Goal: Task Accomplishment & Management: Use online tool/utility

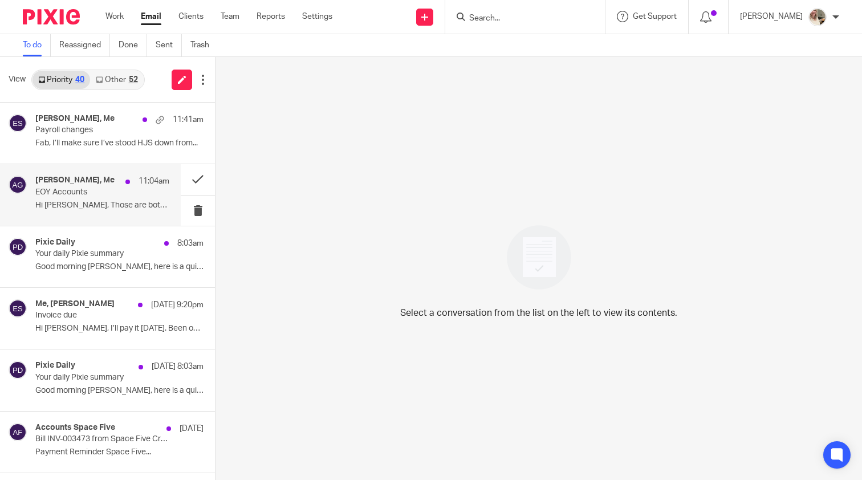
click at [140, 197] on div "[PERSON_NAME], Me 11:04am EOY Accounts Hi [PERSON_NAME], Those are both paid no…" at bounding box center [102, 195] width 134 height 38
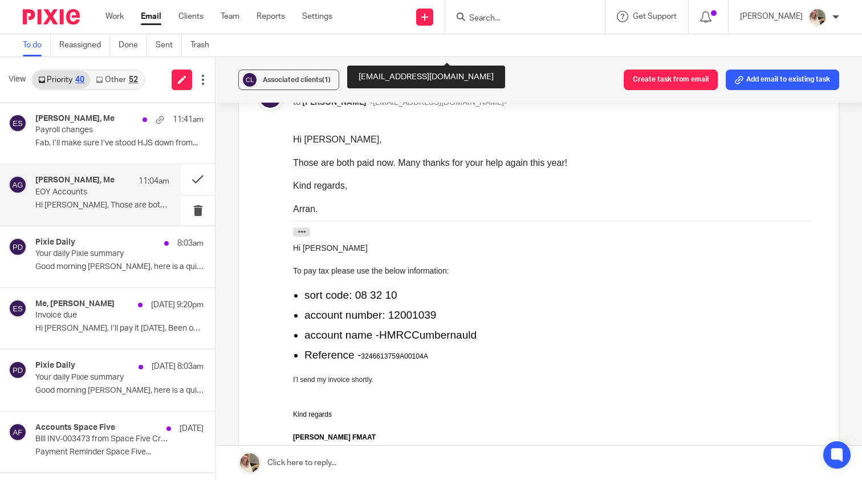
scroll to position [611, 0]
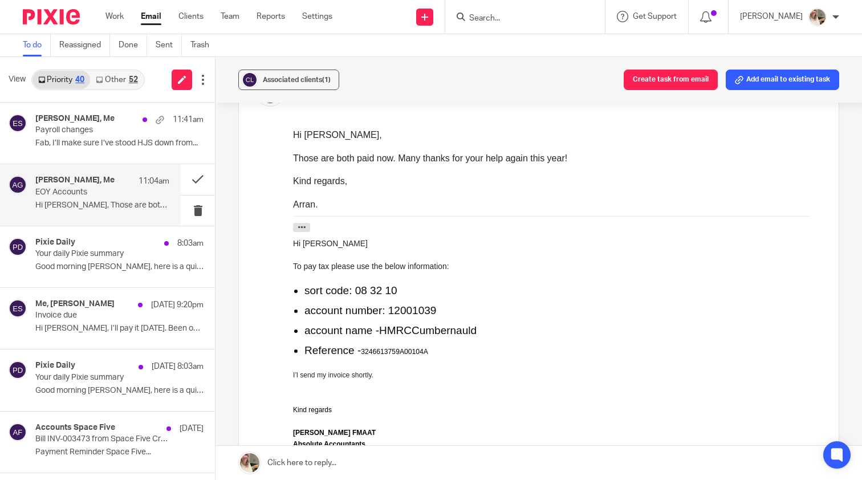
click at [407, 458] on link at bounding box center [538, 463] width 646 height 34
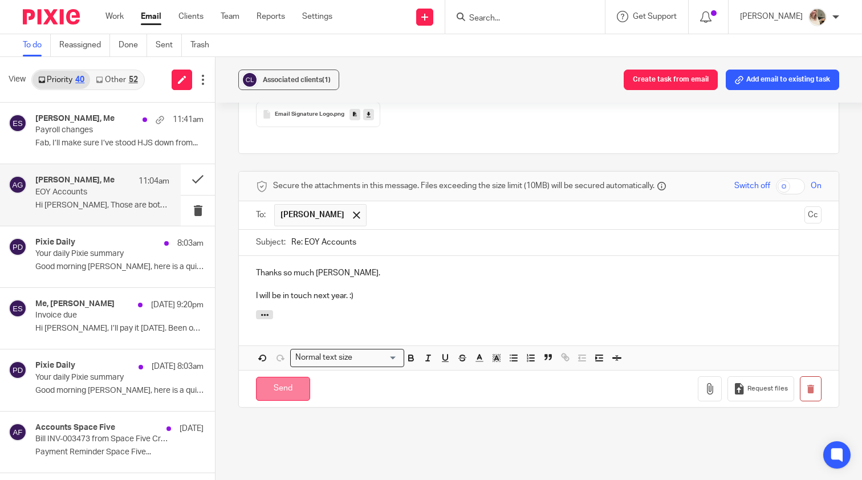
click at [288, 377] on input "Send" at bounding box center [283, 389] width 54 height 25
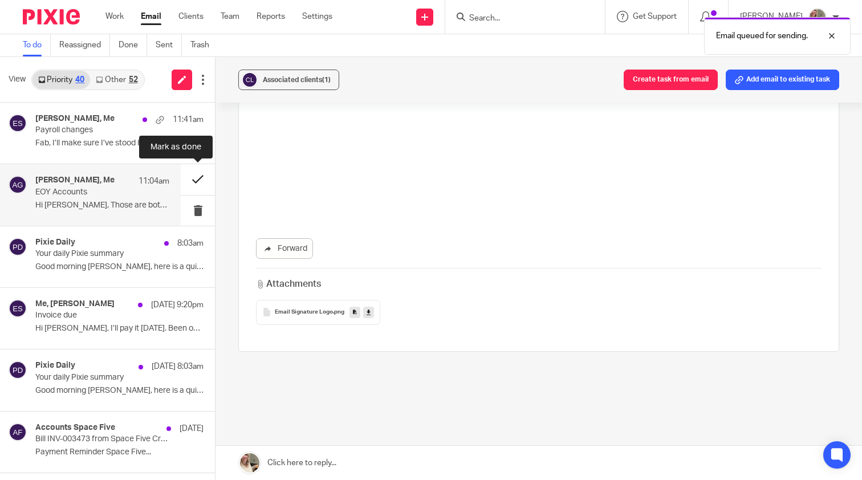
click at [203, 184] on button at bounding box center [198, 179] width 34 height 30
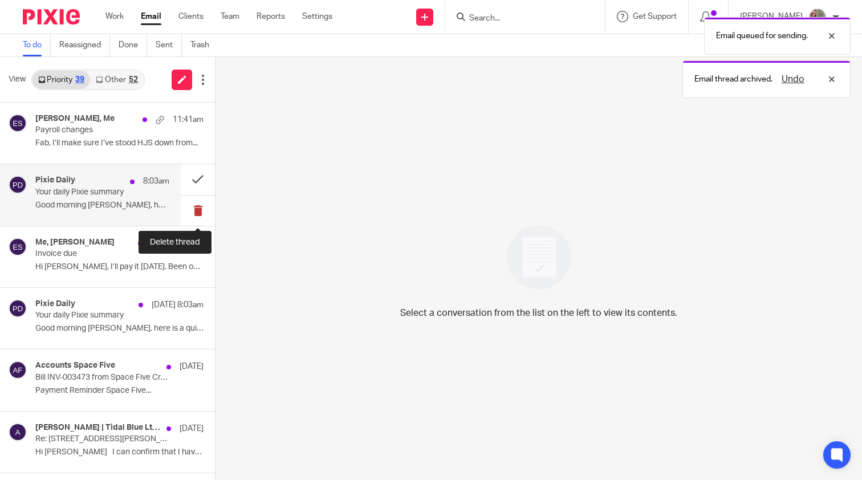
click at [201, 205] on button at bounding box center [198, 210] width 34 height 30
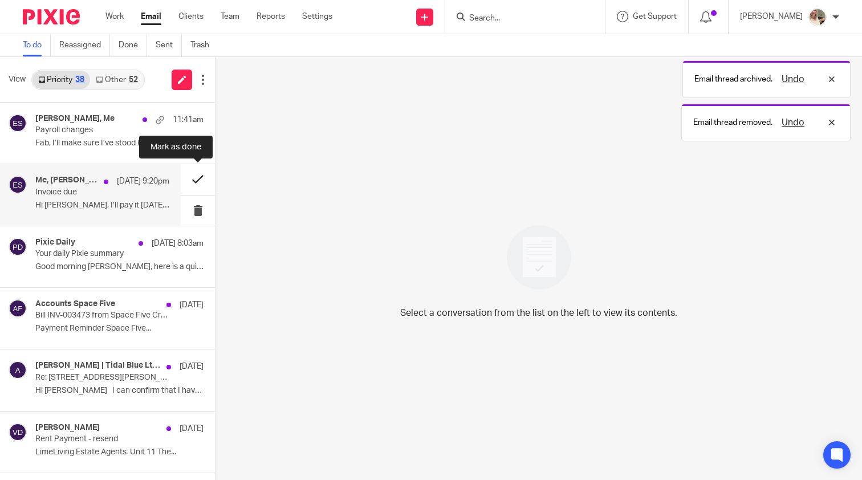
click at [203, 184] on button at bounding box center [198, 179] width 34 height 30
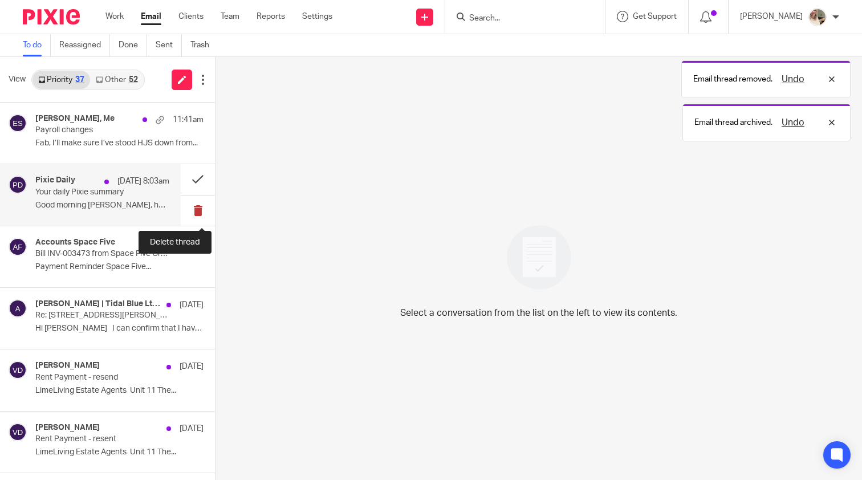
click at [199, 215] on button at bounding box center [198, 210] width 34 height 30
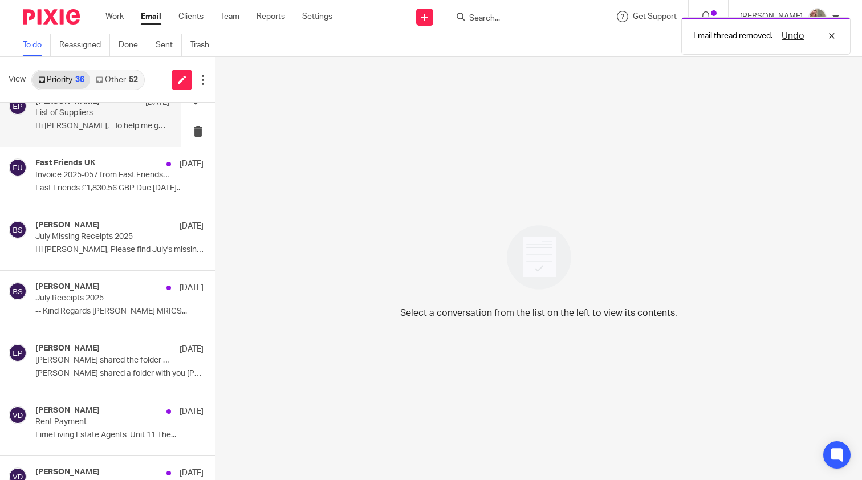
scroll to position [701, 0]
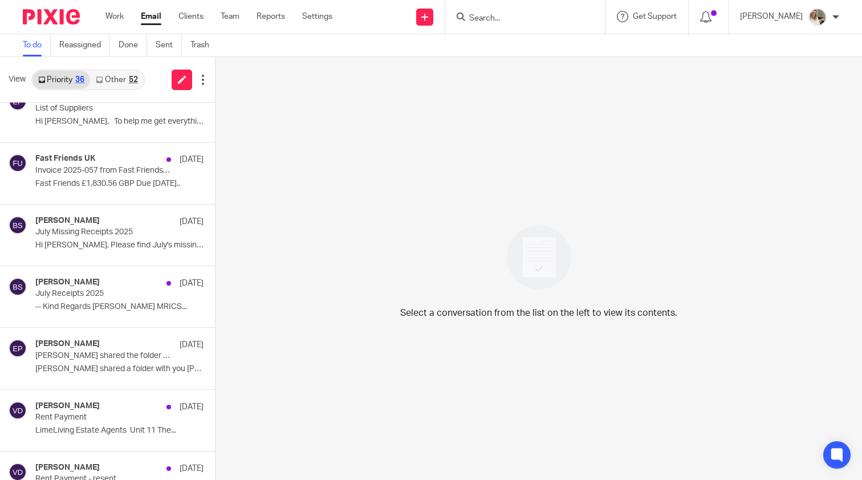
click at [117, 78] on link "Other 52" at bounding box center [116, 80] width 53 height 18
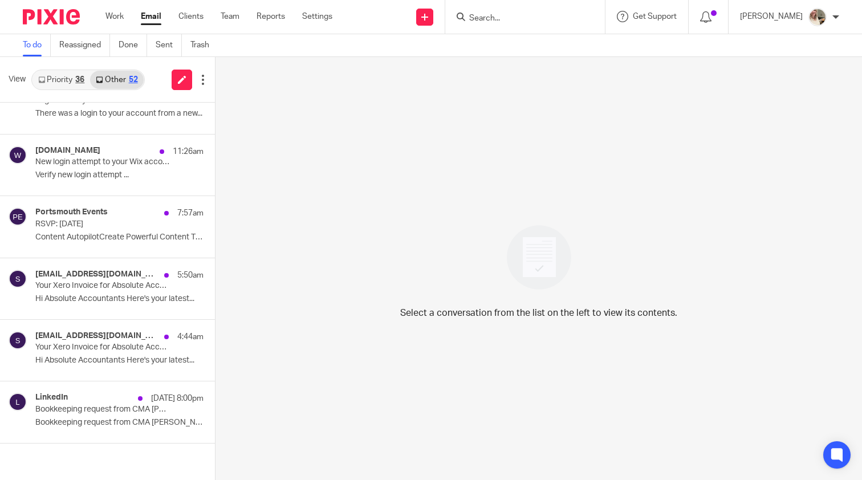
scroll to position [0, 0]
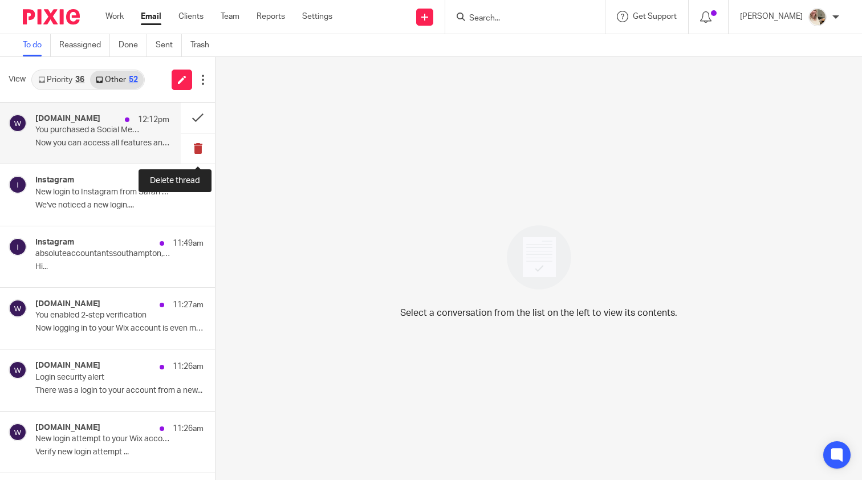
click at [193, 148] on button at bounding box center [198, 148] width 34 height 30
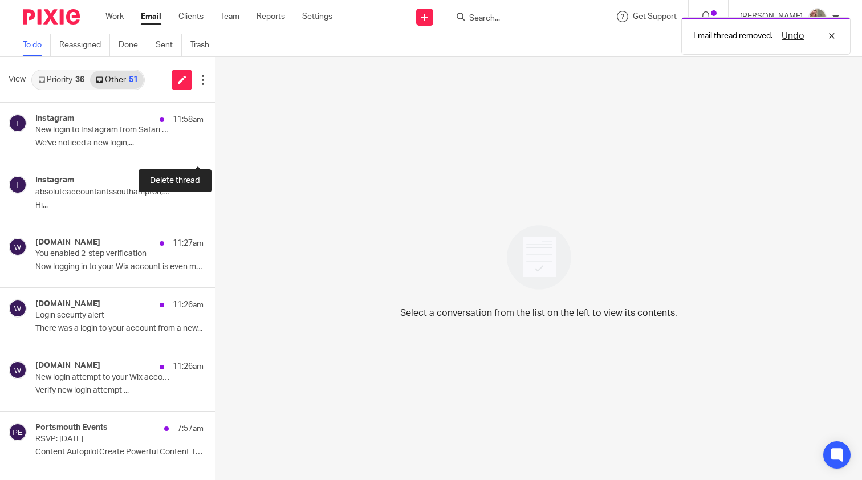
click at [215, 148] on button at bounding box center [219, 148] width 9 height 30
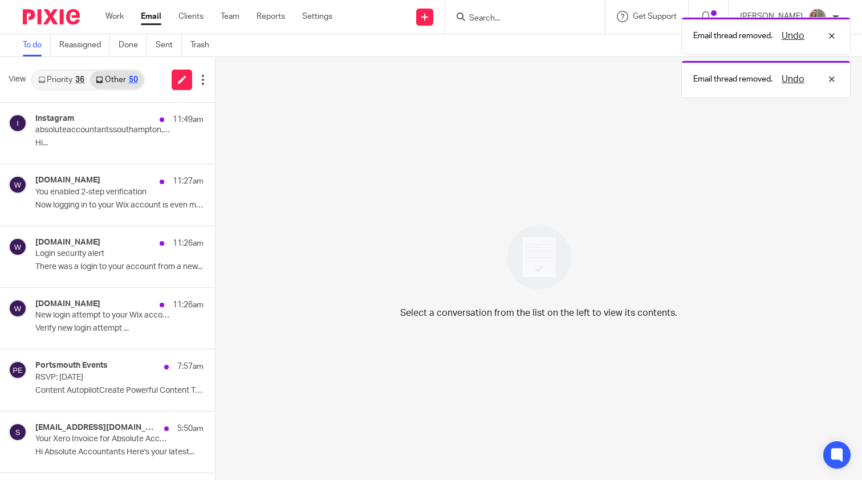
click at [215, 148] on button at bounding box center [219, 148] width 9 height 30
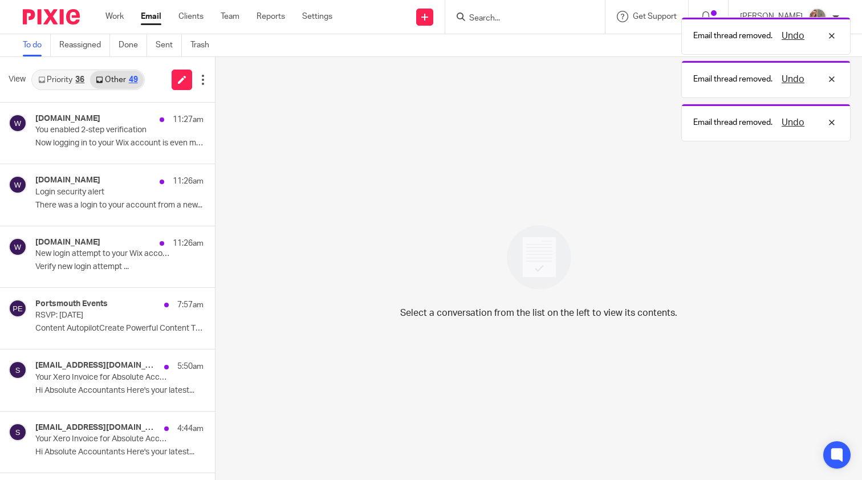
click at [215, 148] on button at bounding box center [219, 148] width 9 height 30
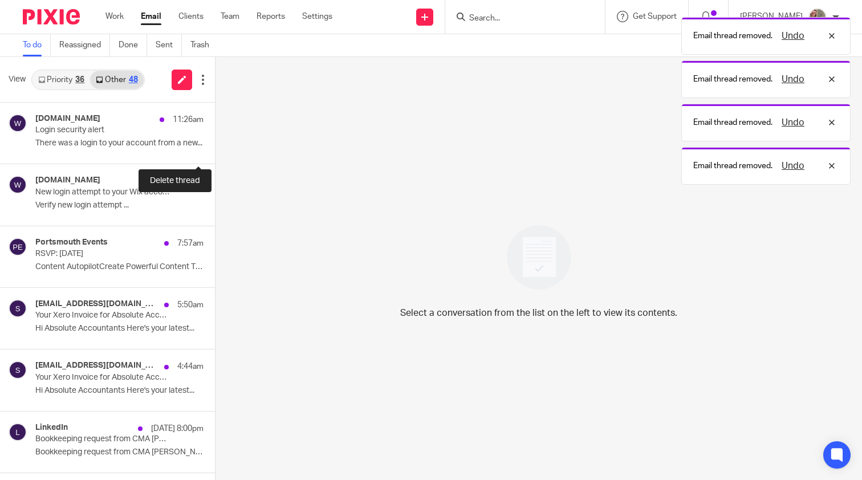
click at [215, 148] on button at bounding box center [219, 148] width 9 height 30
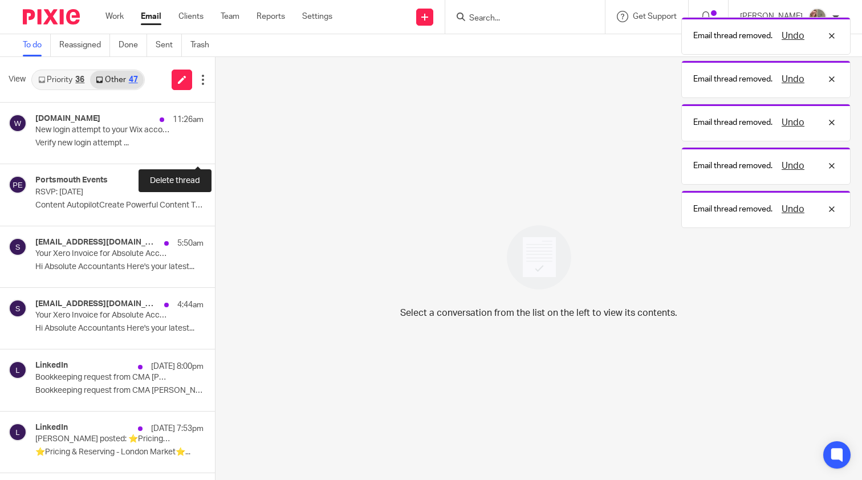
click at [215, 148] on button at bounding box center [219, 148] width 9 height 30
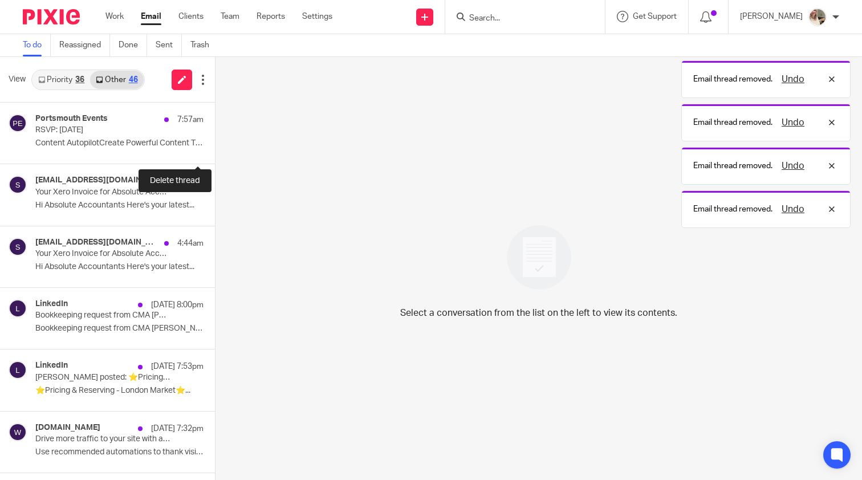
click at [215, 148] on button at bounding box center [219, 148] width 9 height 30
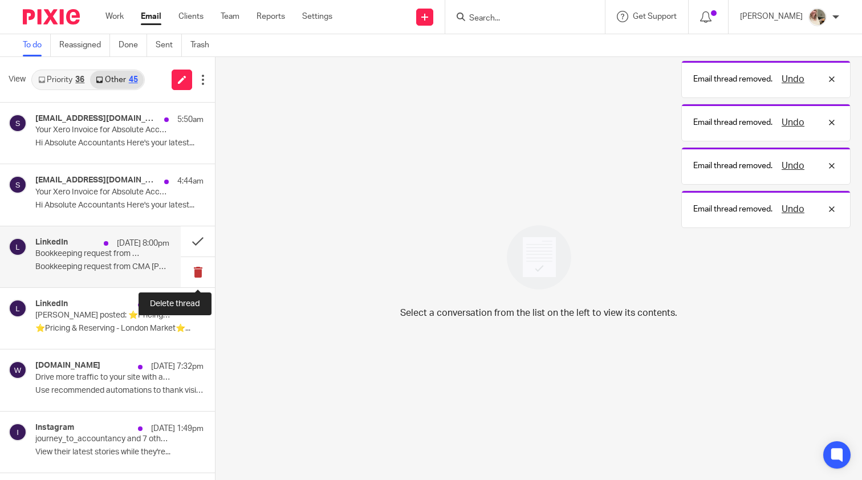
click at [195, 270] on button at bounding box center [198, 272] width 34 height 30
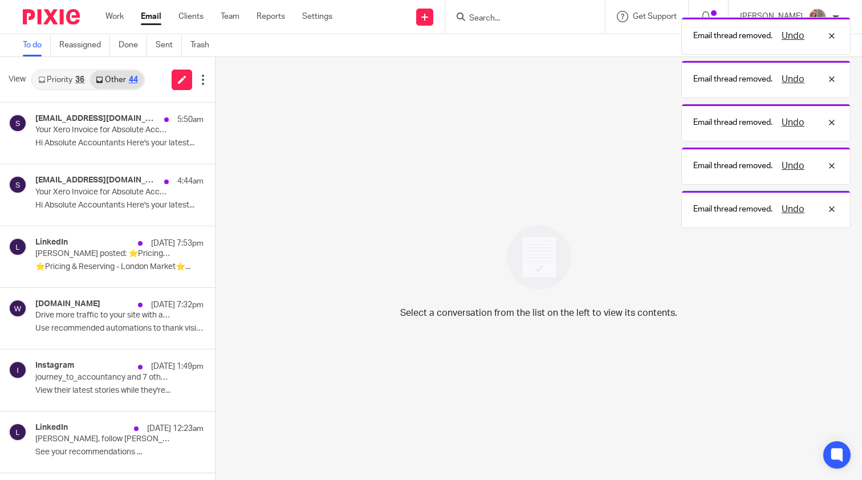
click at [215, 270] on button at bounding box center [219, 272] width 9 height 30
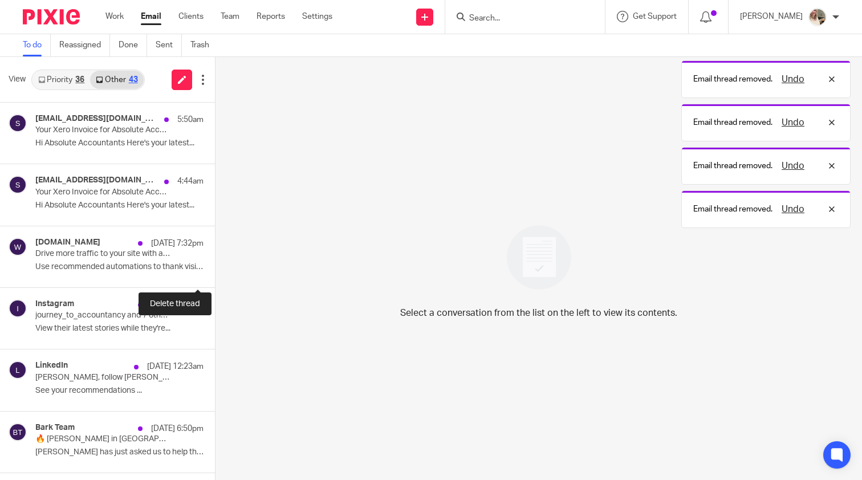
click at [215, 270] on button at bounding box center [219, 272] width 9 height 30
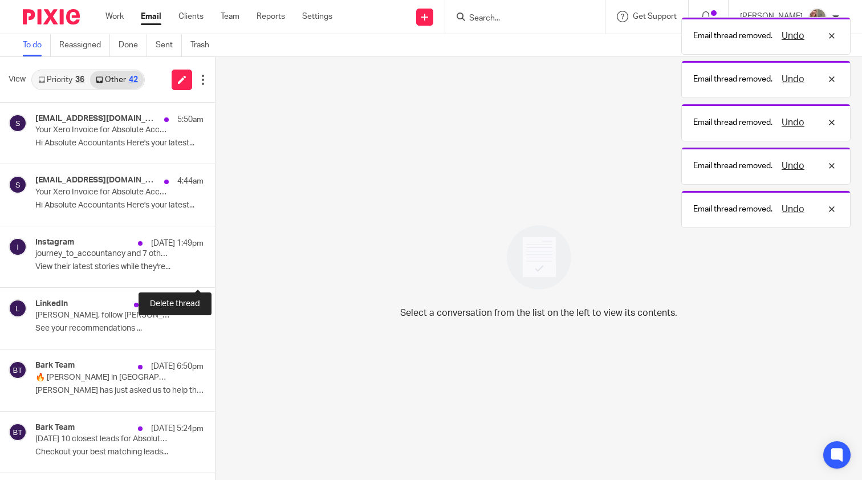
click at [215, 270] on button at bounding box center [219, 272] width 9 height 30
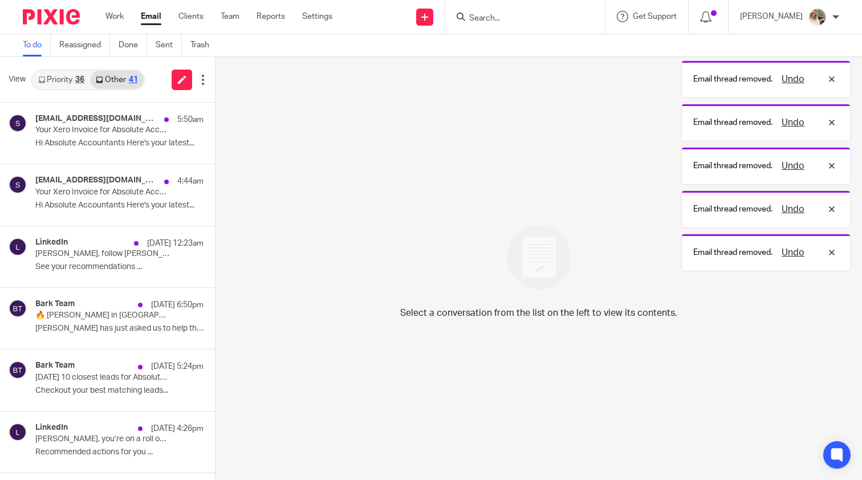
click at [215, 270] on button at bounding box center [219, 272] width 9 height 30
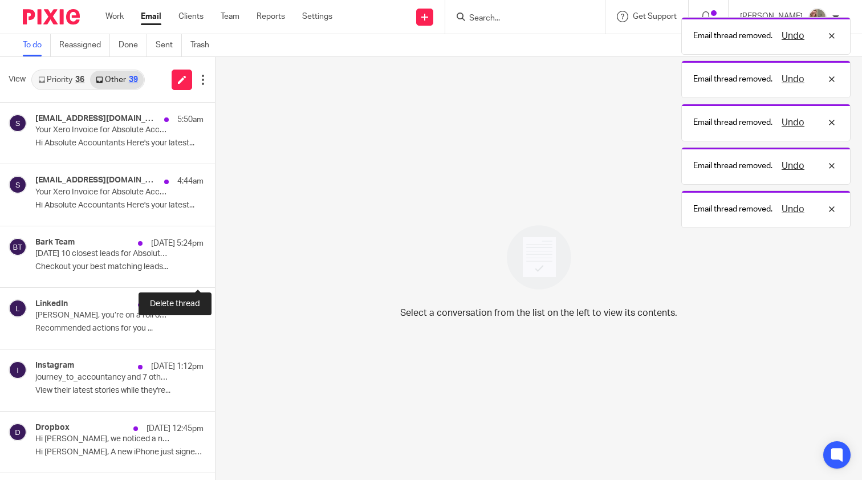
click at [215, 270] on button at bounding box center [219, 272] width 9 height 30
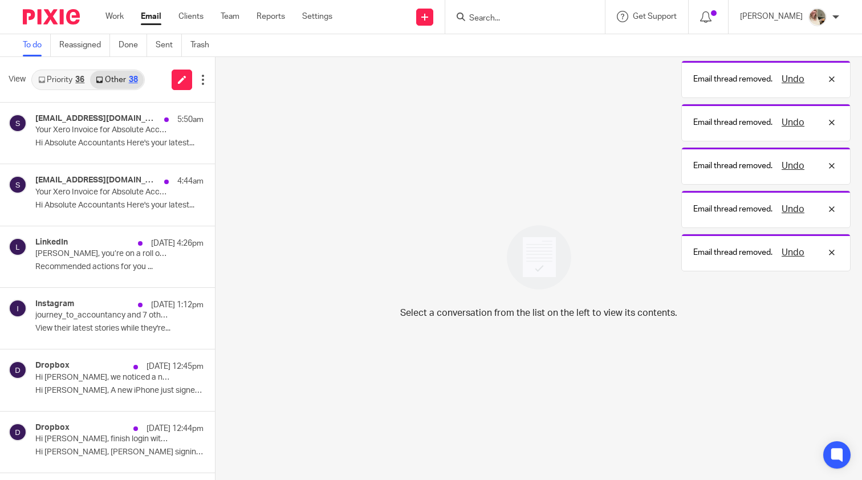
click at [215, 270] on button at bounding box center [219, 272] width 9 height 30
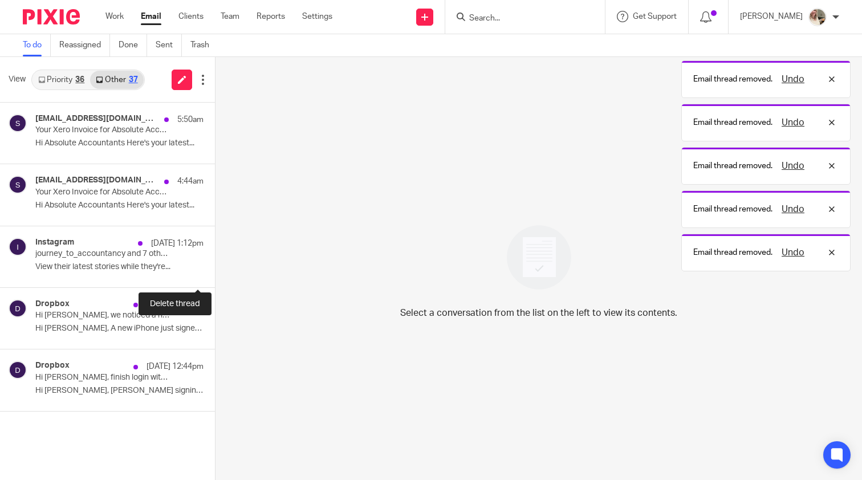
click at [215, 270] on button at bounding box center [219, 272] width 9 height 30
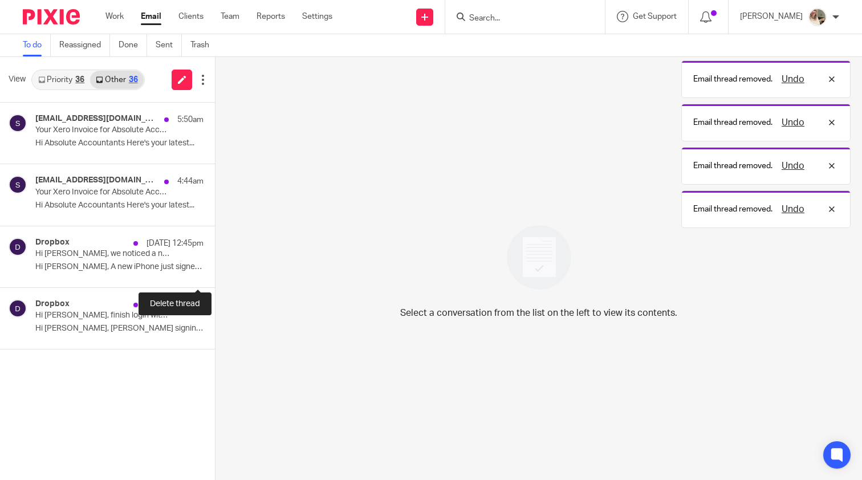
click at [215, 270] on button at bounding box center [219, 272] width 9 height 30
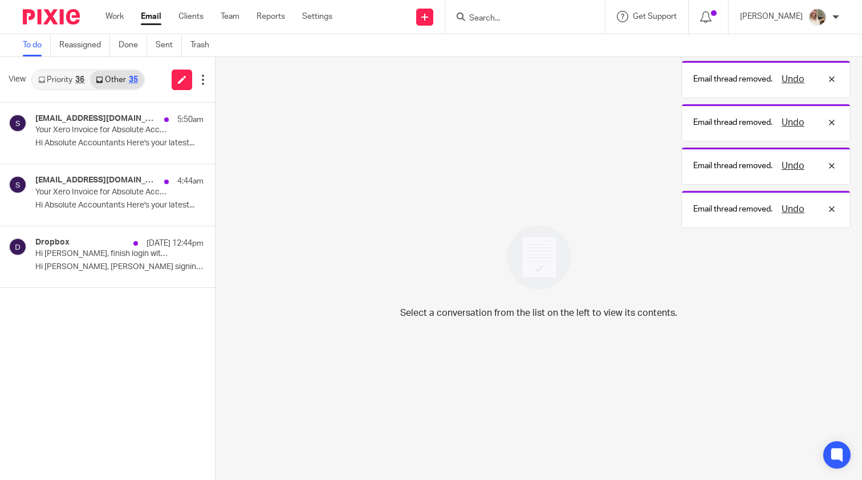
click at [215, 270] on button at bounding box center [219, 272] width 9 height 30
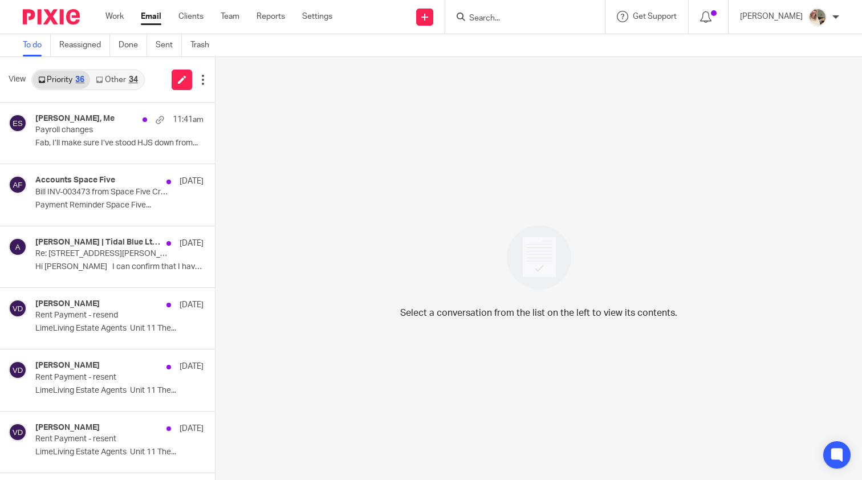
click at [124, 77] on link "Other 34" at bounding box center [116, 80] width 53 height 18
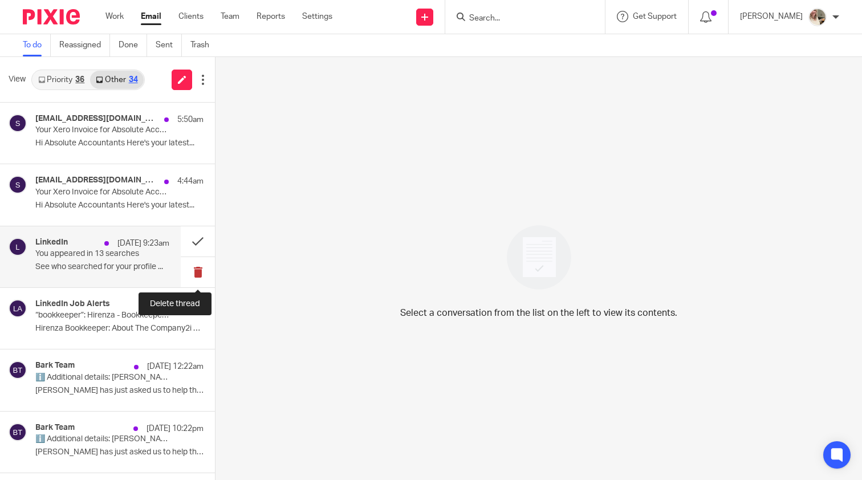
click at [199, 267] on button at bounding box center [198, 272] width 34 height 30
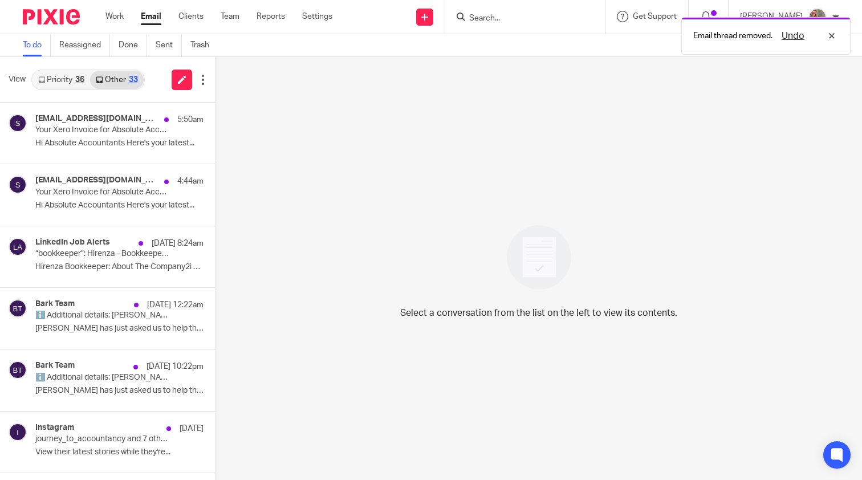
click at [215, 267] on button at bounding box center [219, 272] width 9 height 30
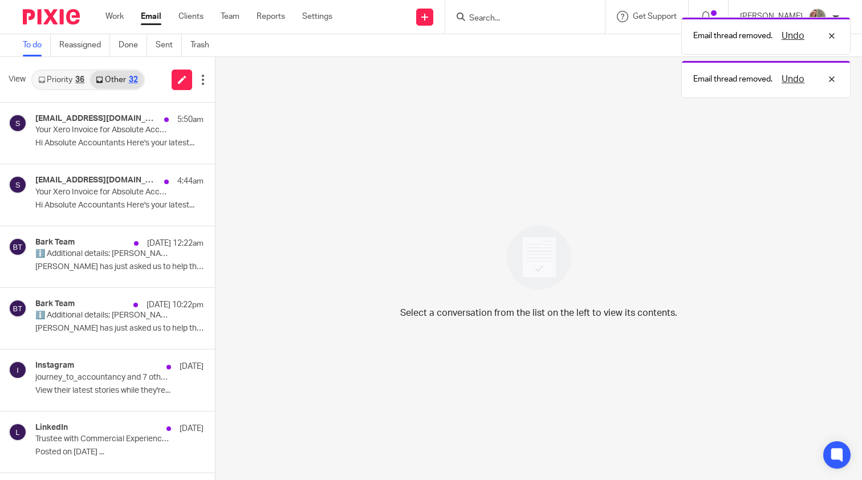
click at [215, 267] on button at bounding box center [219, 272] width 9 height 30
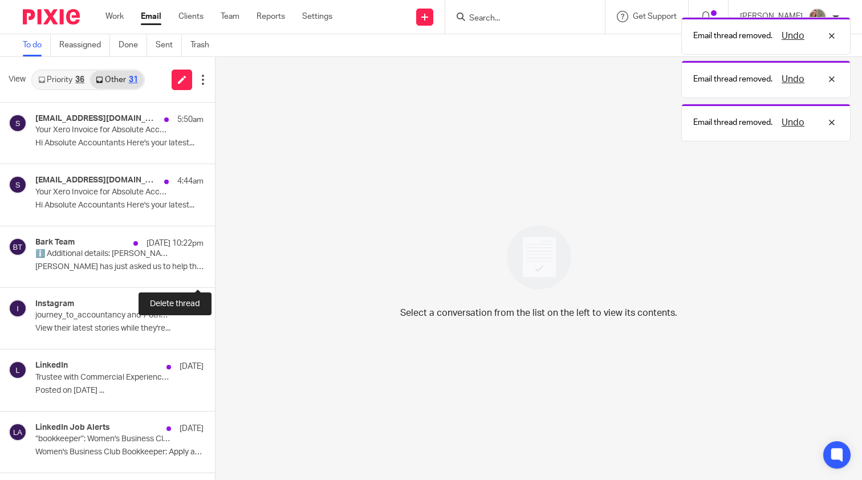
click at [215, 267] on button at bounding box center [219, 272] width 9 height 30
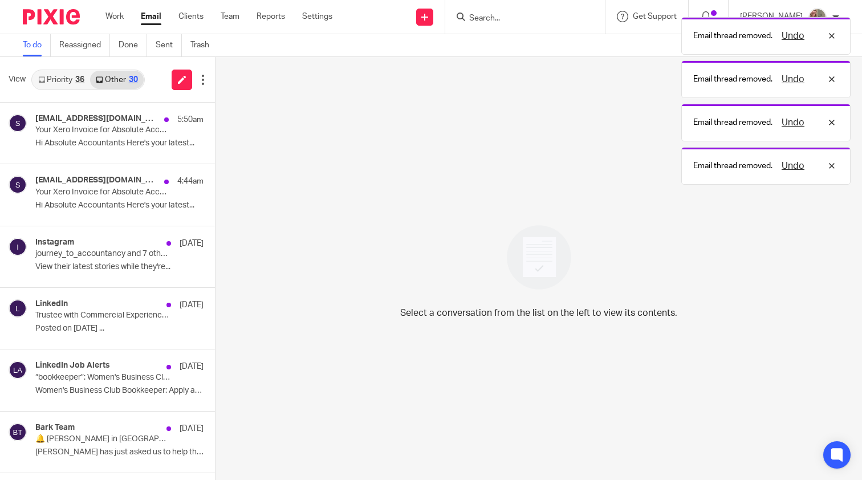
click at [215, 267] on button at bounding box center [219, 272] width 9 height 30
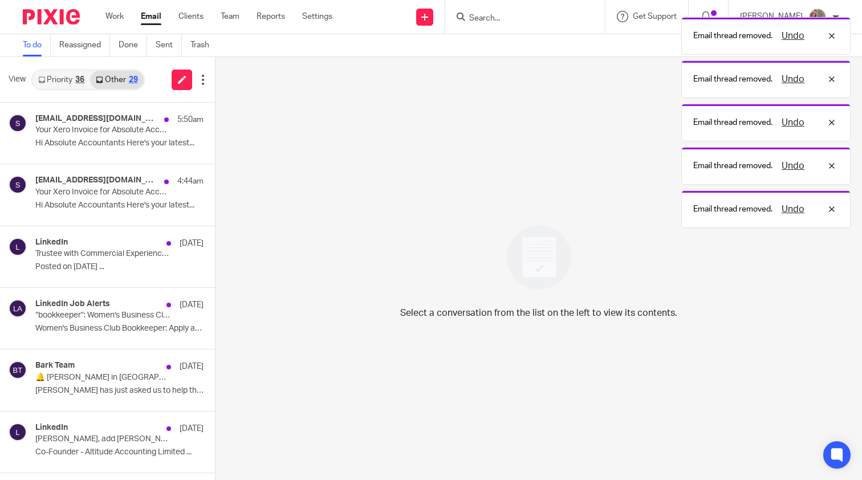
click at [215, 267] on button at bounding box center [219, 272] width 9 height 30
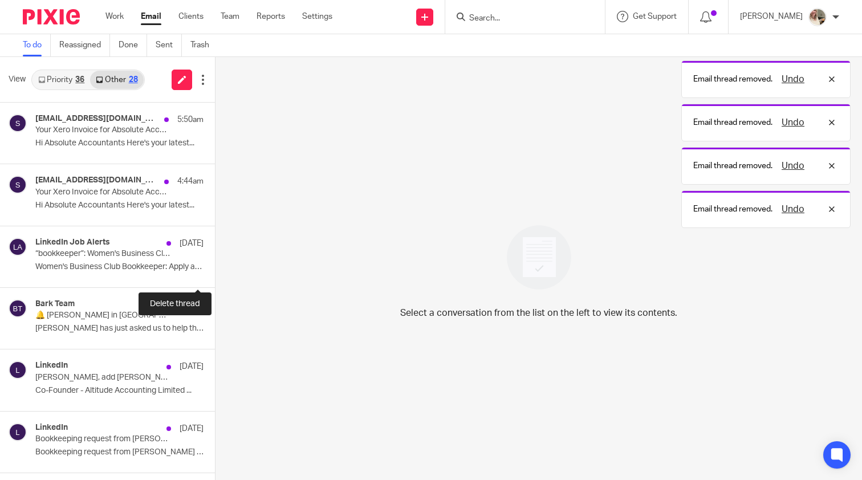
click at [215, 267] on button at bounding box center [219, 272] width 9 height 30
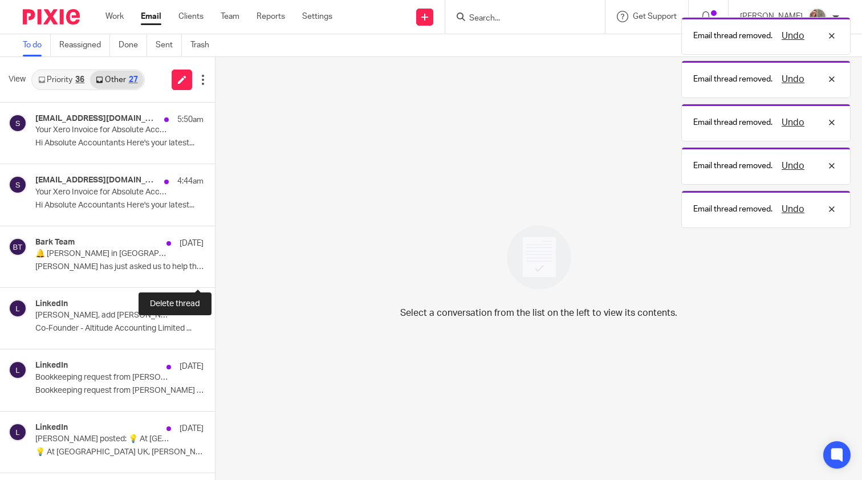
click at [215, 267] on button at bounding box center [219, 272] width 9 height 30
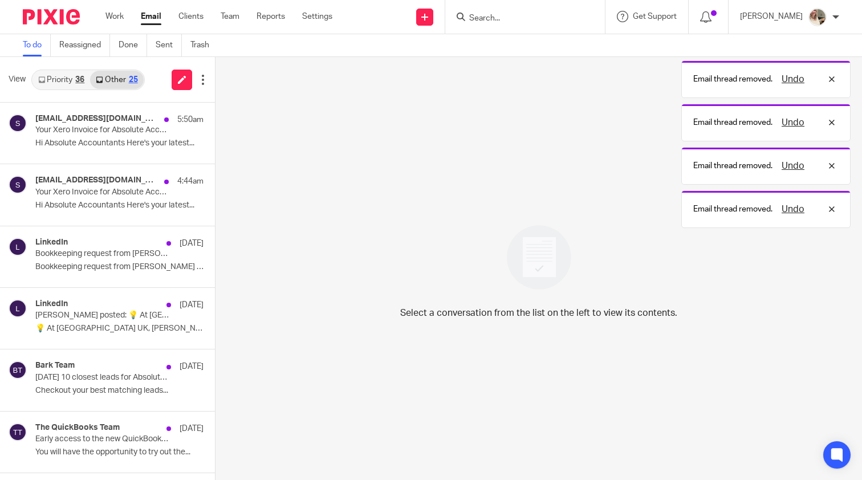
click at [215, 267] on button at bounding box center [219, 272] width 9 height 30
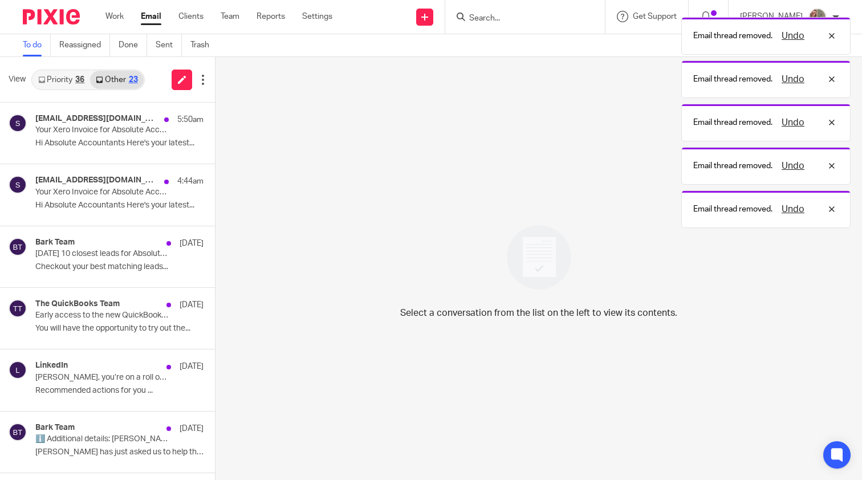
click at [215, 267] on button at bounding box center [219, 272] width 9 height 30
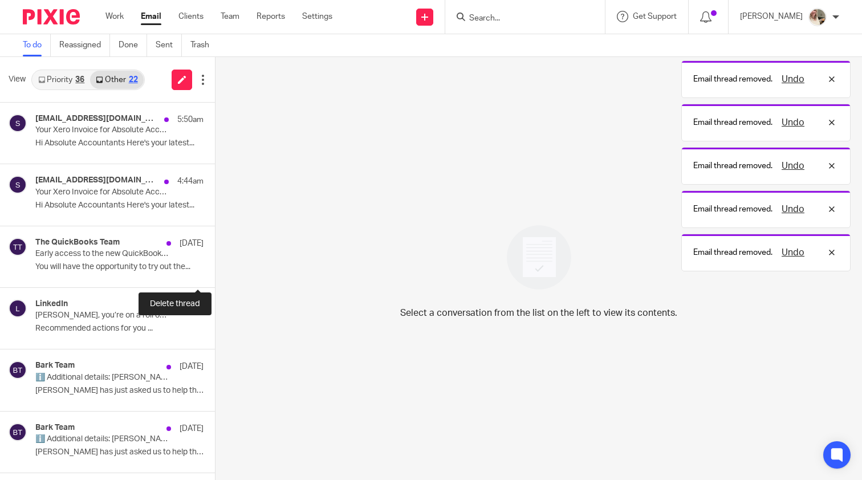
click at [215, 267] on button at bounding box center [219, 272] width 9 height 30
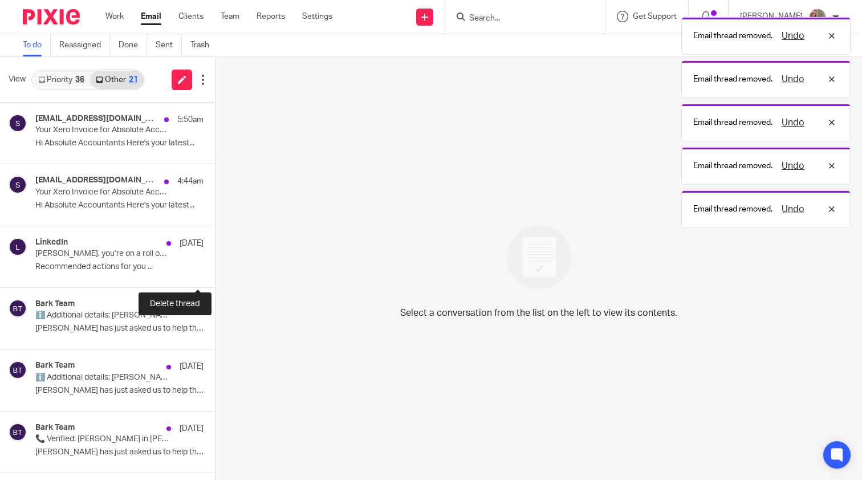
click at [215, 267] on button at bounding box center [219, 272] width 9 height 30
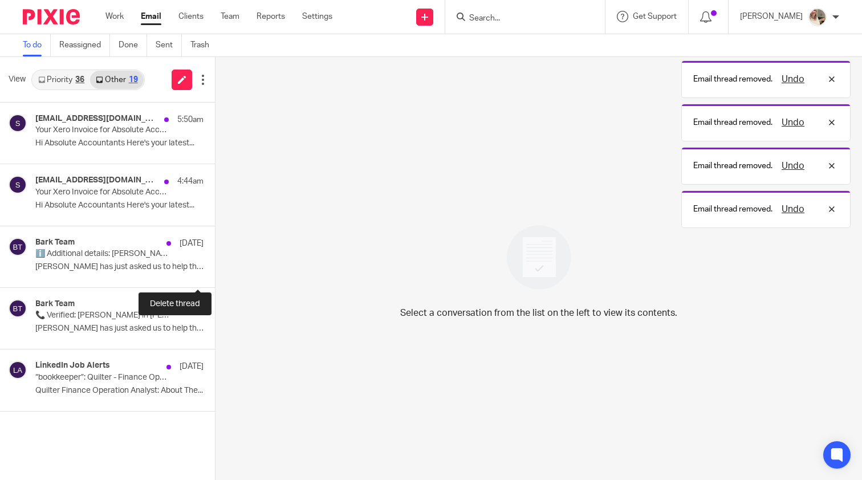
click at [215, 267] on button at bounding box center [219, 272] width 9 height 30
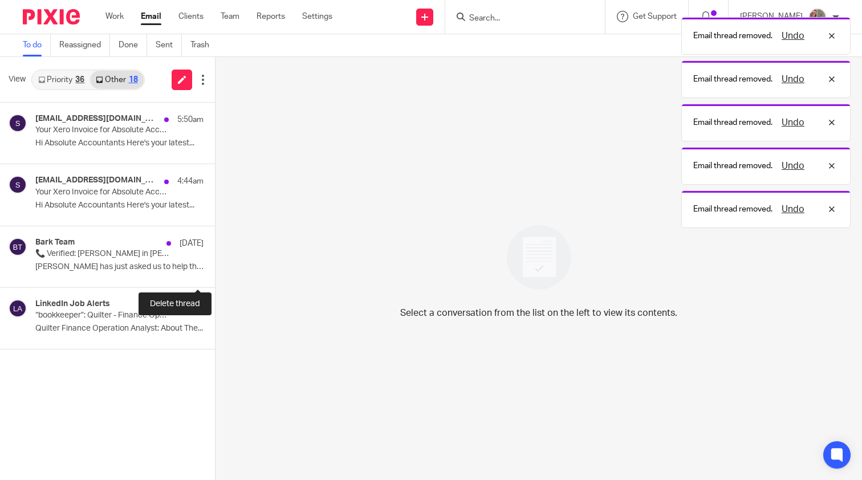
click at [215, 267] on button at bounding box center [219, 272] width 9 height 30
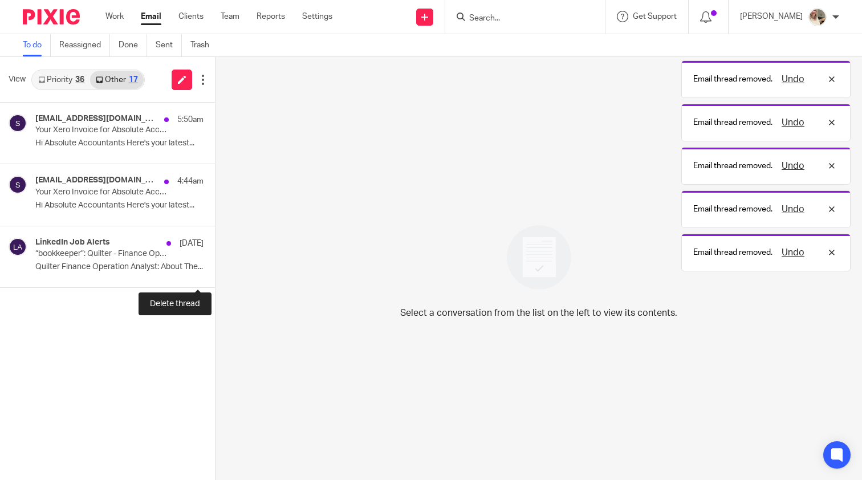
click at [215, 267] on button at bounding box center [219, 272] width 9 height 30
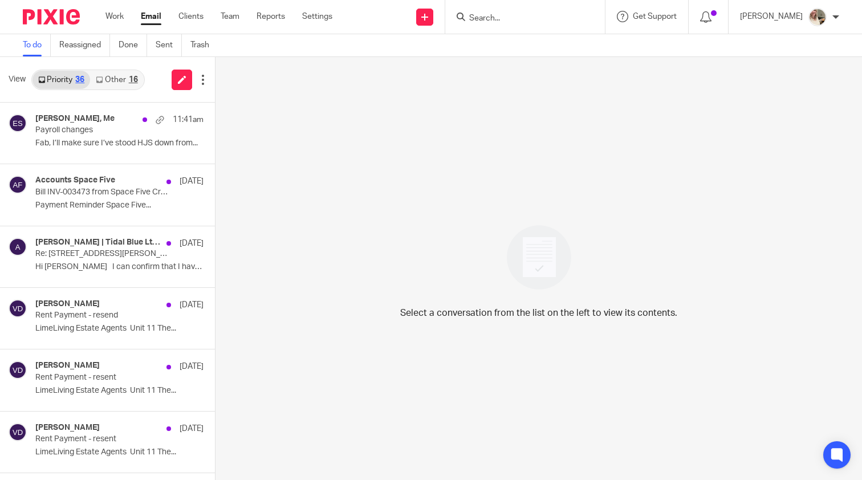
click at [109, 84] on link "Other 16" at bounding box center [116, 80] width 53 height 18
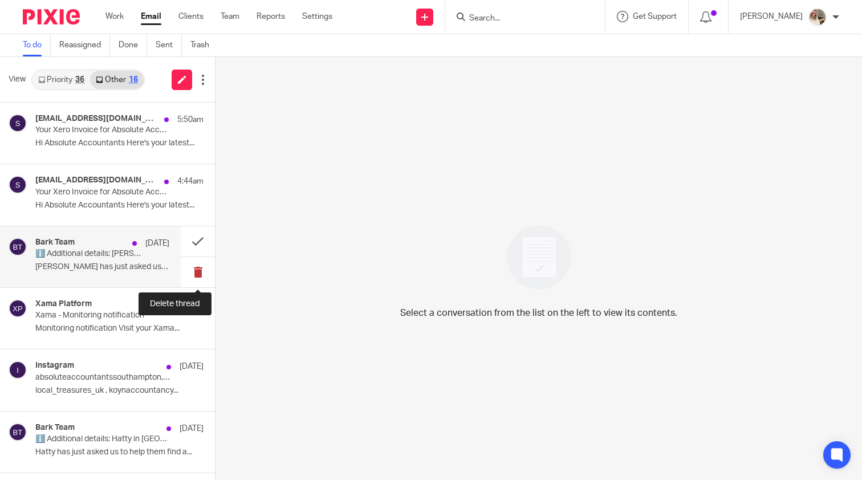
click at [200, 276] on button at bounding box center [198, 272] width 34 height 30
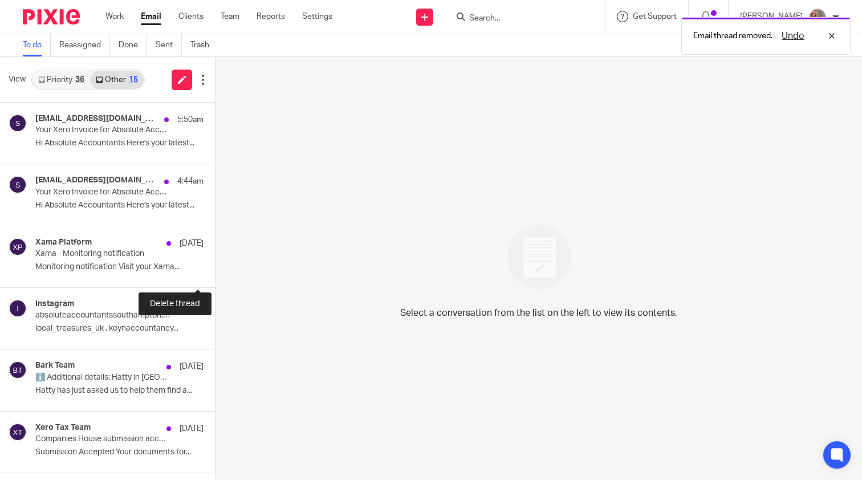
click at [215, 276] on button at bounding box center [219, 272] width 9 height 30
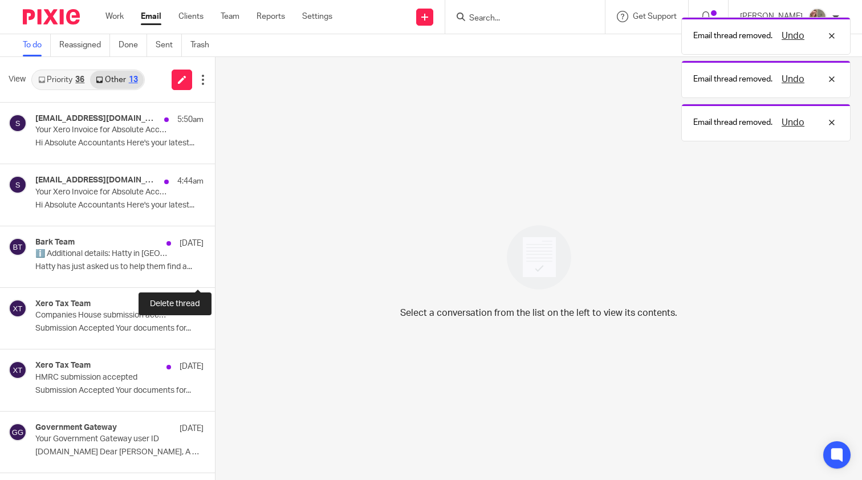
click at [215, 276] on button at bounding box center [219, 272] width 9 height 30
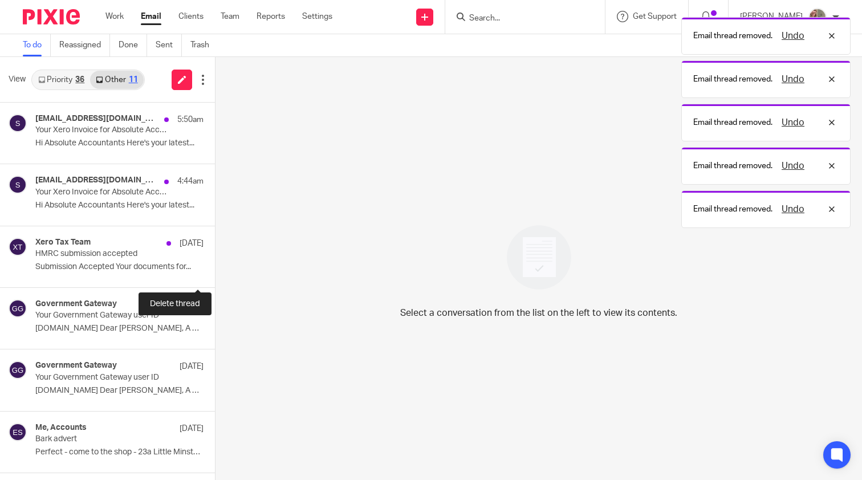
click at [215, 276] on button at bounding box center [219, 272] width 9 height 30
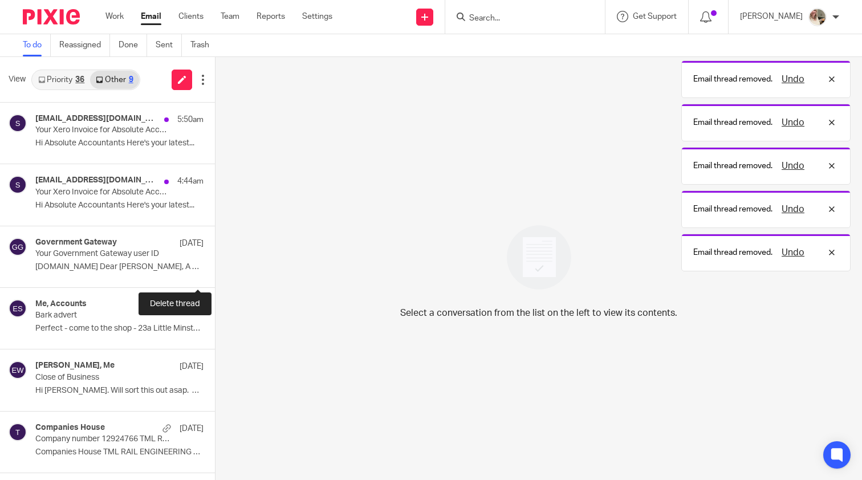
click at [215, 276] on button at bounding box center [219, 272] width 9 height 30
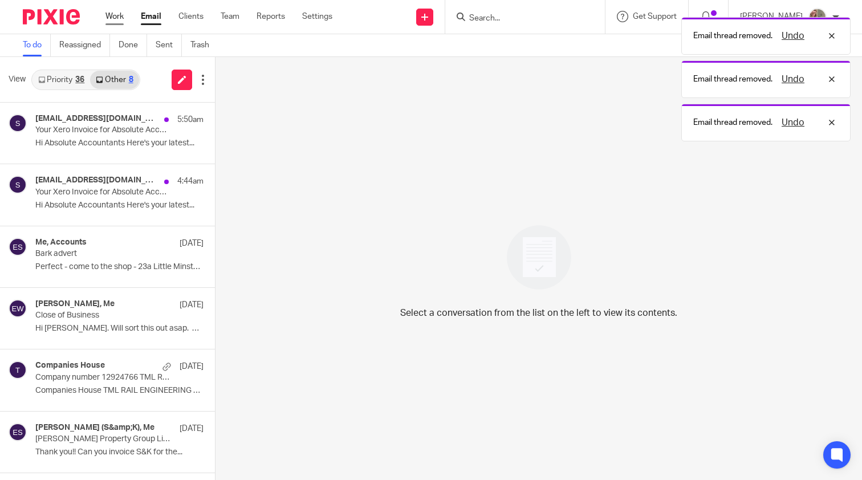
click at [116, 12] on link "Work" at bounding box center [114, 16] width 18 height 11
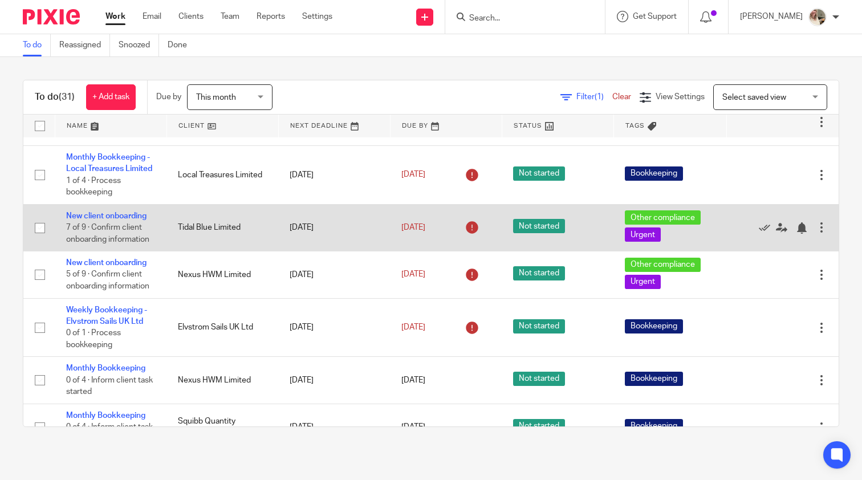
scroll to position [208, 0]
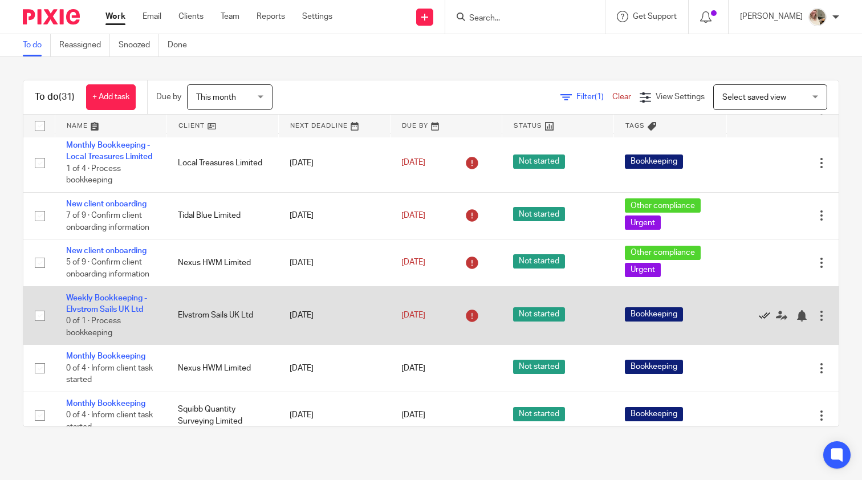
click at [761, 321] on icon at bounding box center [764, 315] width 11 height 11
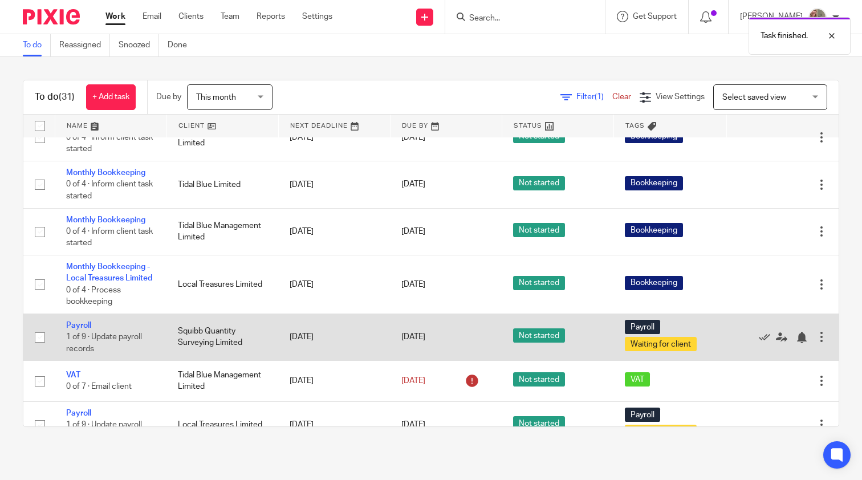
scroll to position [486, 0]
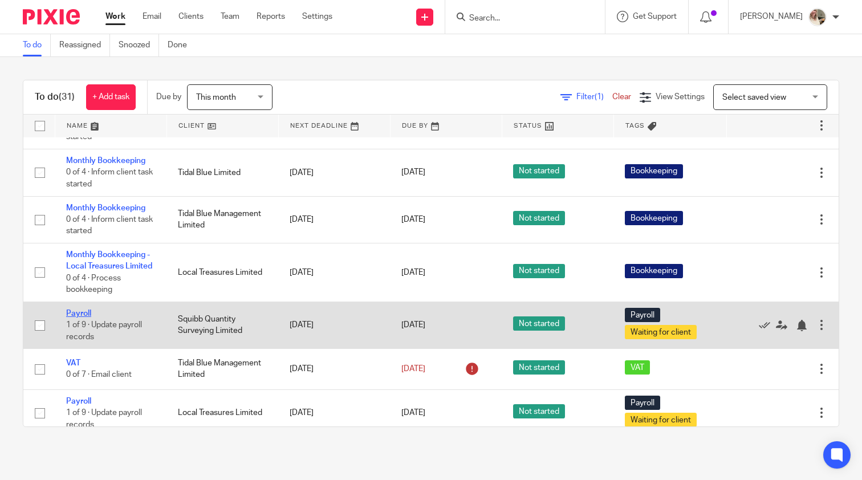
click at [84, 317] on link "Payroll" at bounding box center [78, 313] width 25 height 8
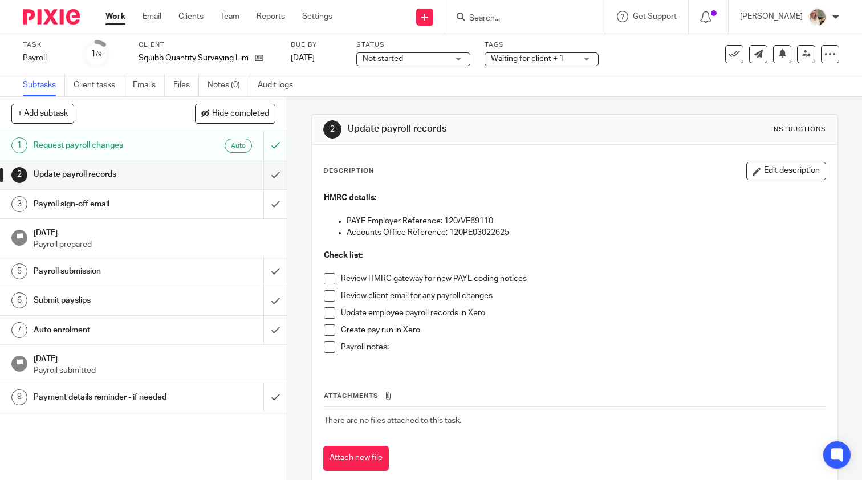
click at [332, 275] on span at bounding box center [329, 278] width 11 height 11
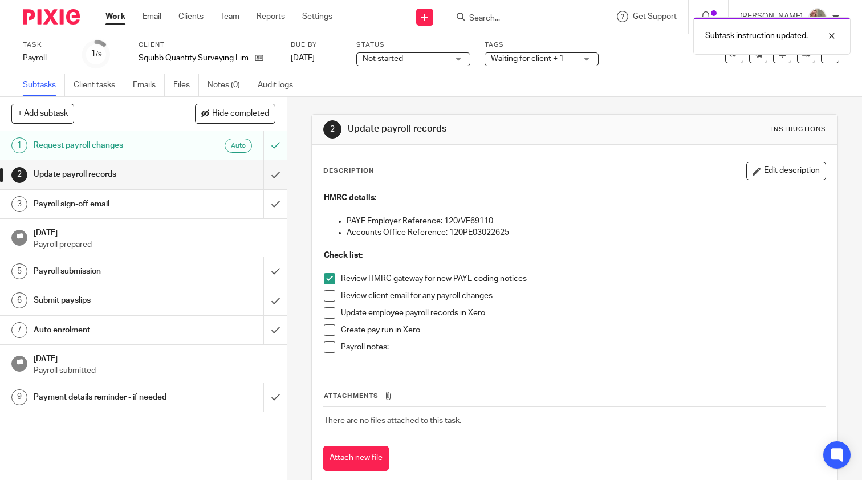
click at [330, 297] on span at bounding box center [329, 295] width 11 height 11
click at [329, 315] on span at bounding box center [329, 312] width 11 height 11
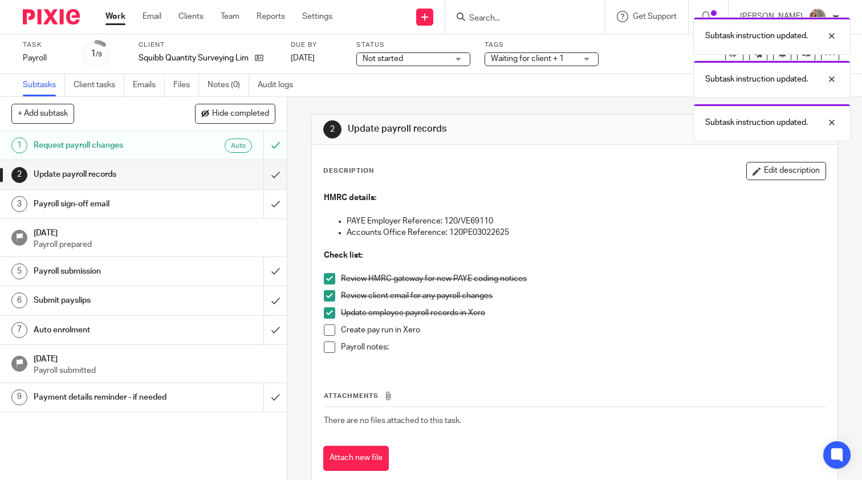
click at [328, 329] on span at bounding box center [329, 329] width 11 height 11
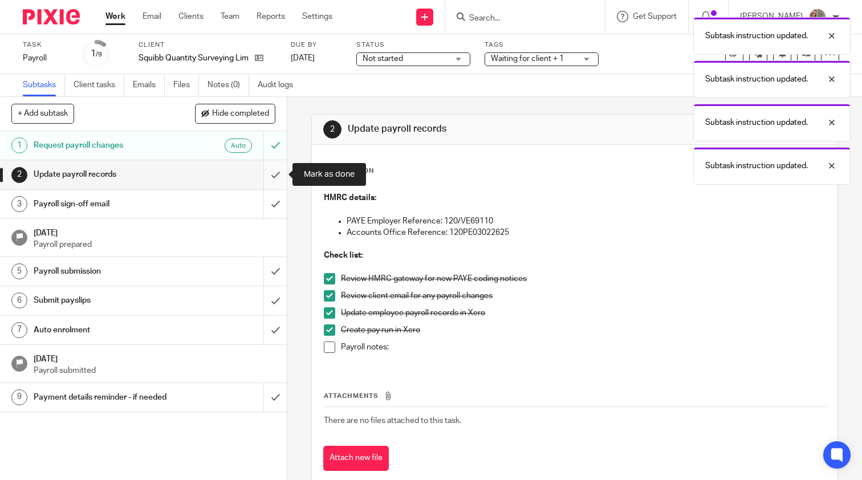
click at [272, 176] on input "submit" at bounding box center [143, 174] width 287 height 28
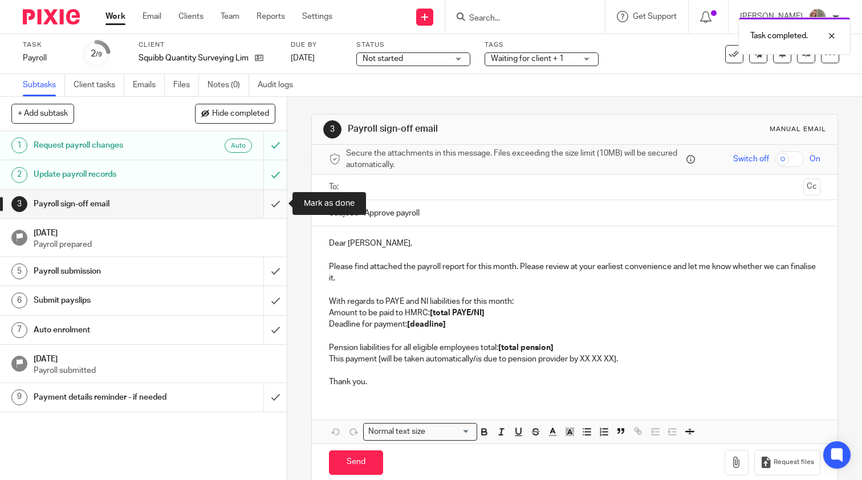
click at [277, 203] on input "submit" at bounding box center [143, 204] width 287 height 28
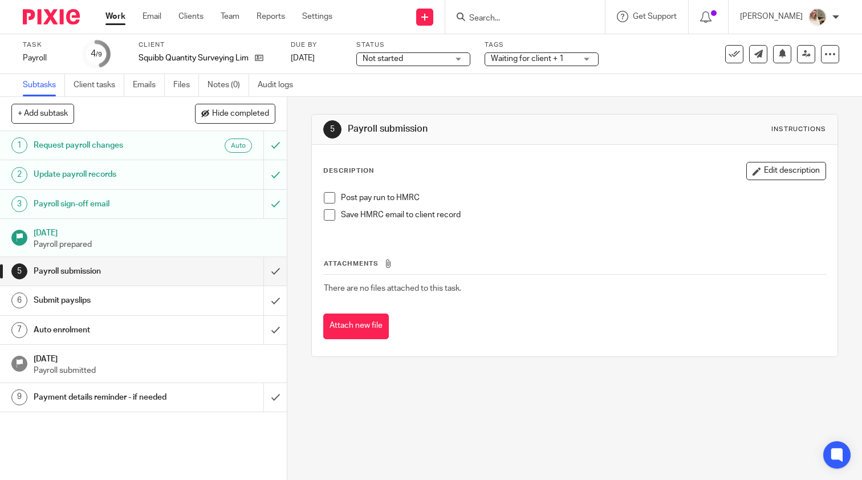
click at [333, 200] on span at bounding box center [329, 197] width 11 height 11
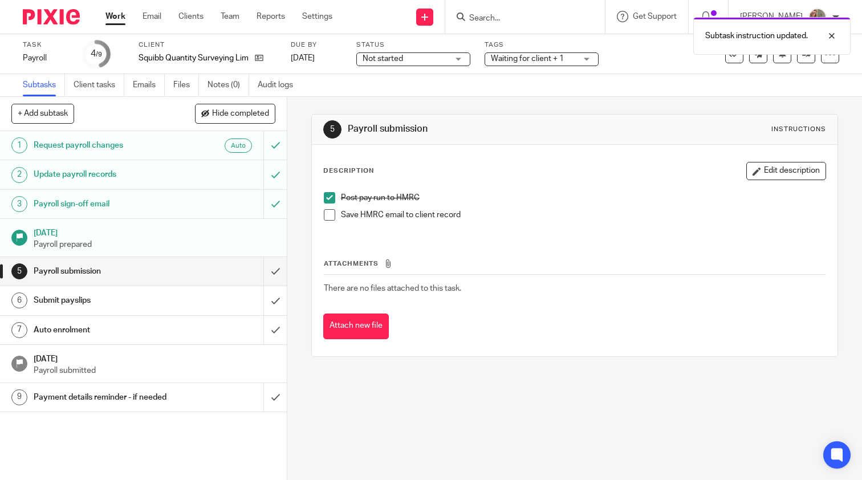
click at [332, 212] on span at bounding box center [329, 214] width 11 height 11
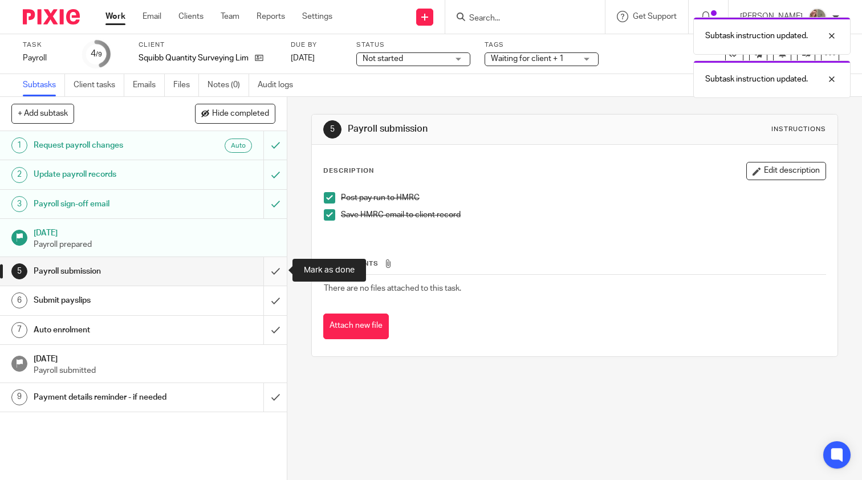
click at [276, 273] on input "submit" at bounding box center [143, 271] width 287 height 28
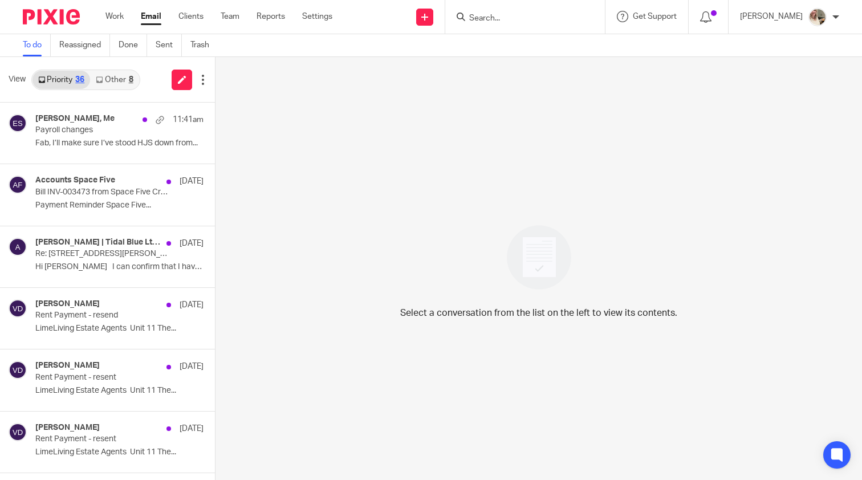
click at [124, 87] on link "Other 8" at bounding box center [114, 80] width 48 height 18
click at [112, 74] on link "Other 8" at bounding box center [114, 80] width 48 height 18
click at [119, 82] on link "Other 9" at bounding box center [114, 80] width 48 height 18
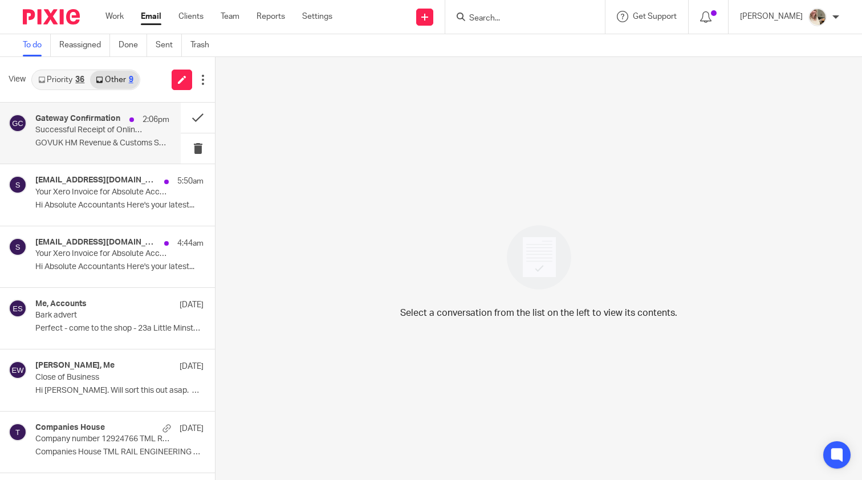
click at [108, 132] on p "Successful Receipt of Online Submission for Reference 120/VE69110" at bounding box center [88, 130] width 107 height 10
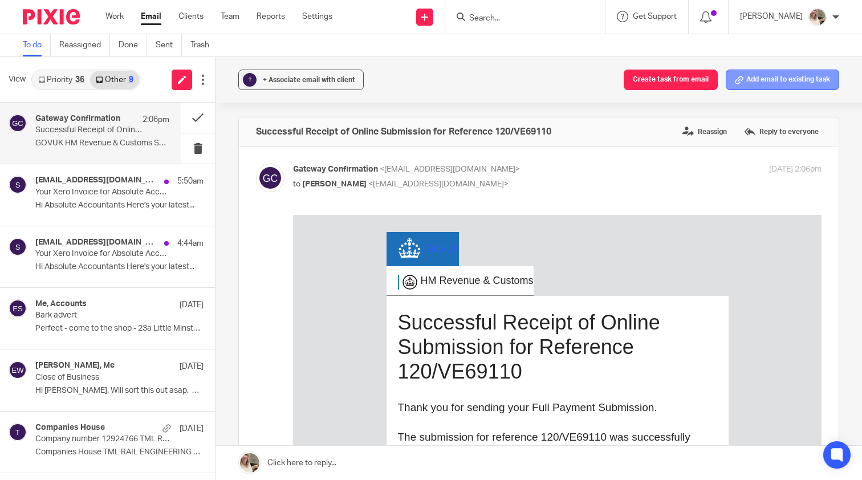
click at [743, 82] on icon at bounding box center [739, 80] width 9 height 9
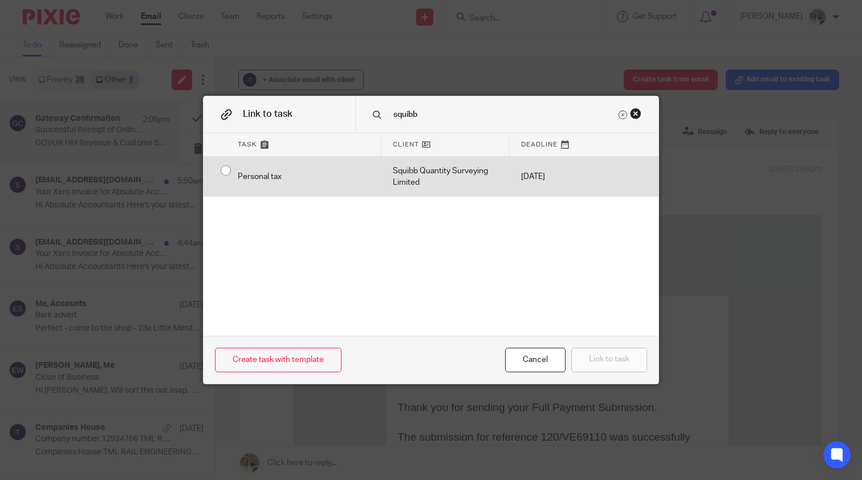
type input "squibb"
click at [252, 166] on div "Personal tax" at bounding box center [303, 177] width 155 height 40
radio input "true"
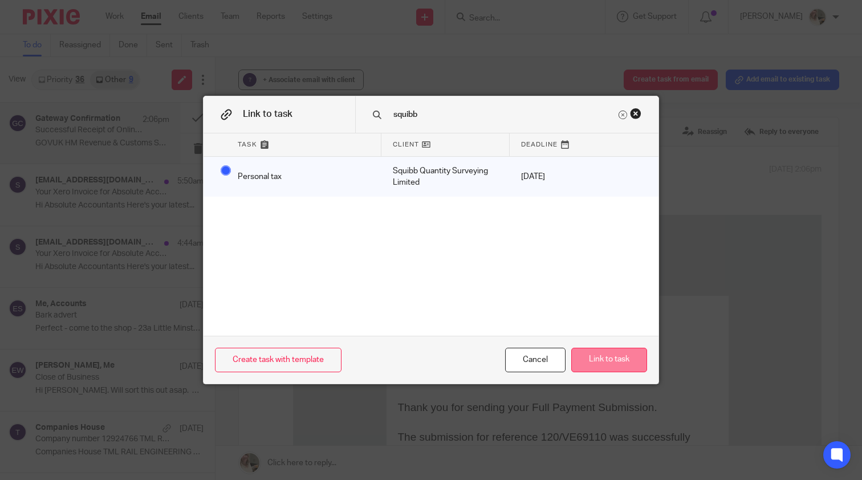
click at [608, 365] on button "Link to task" at bounding box center [609, 360] width 76 height 25
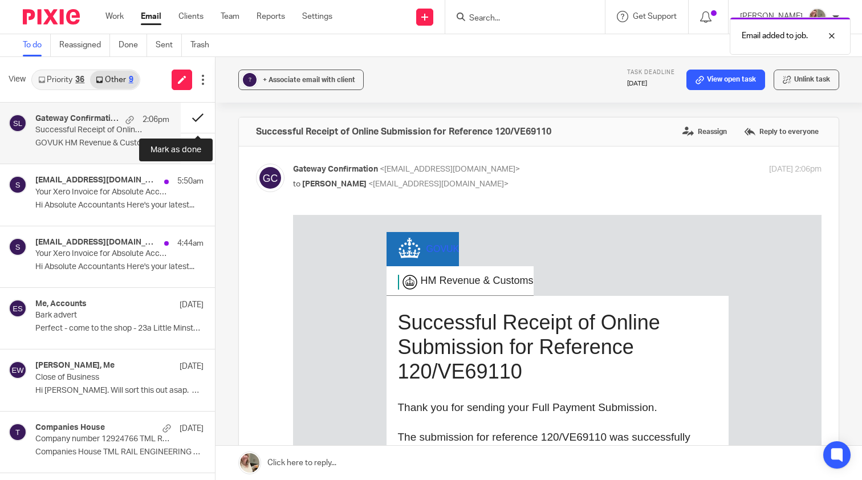
click at [196, 125] on button at bounding box center [198, 118] width 34 height 30
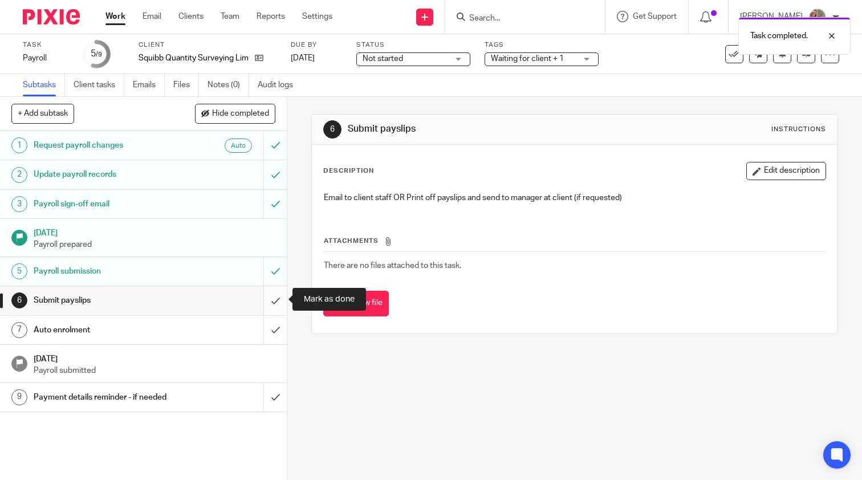
click at [276, 299] on input "submit" at bounding box center [143, 300] width 287 height 28
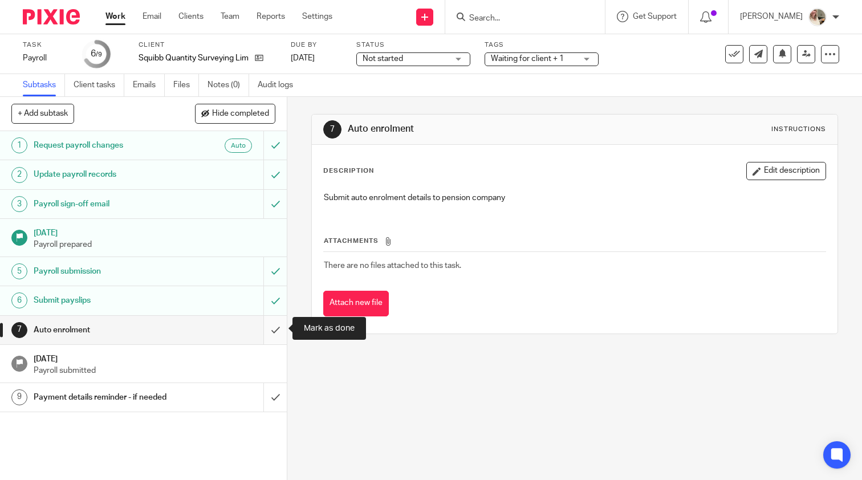
click at [272, 328] on input "submit" at bounding box center [143, 330] width 287 height 28
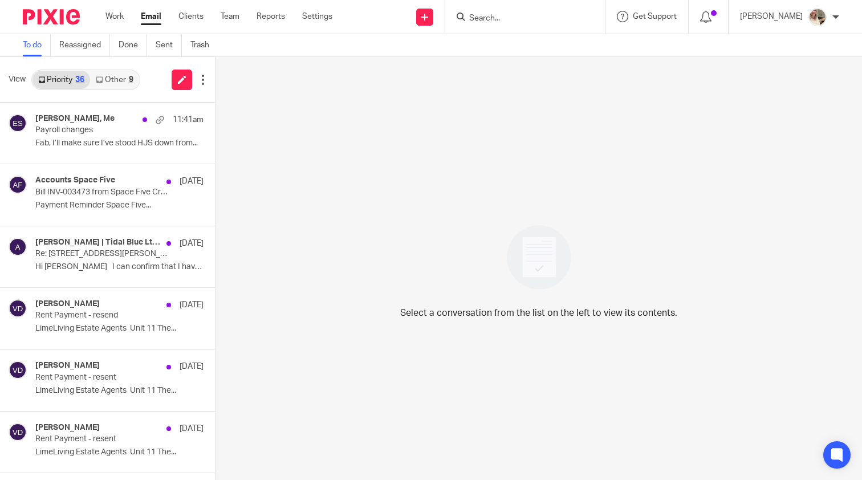
click at [113, 83] on link "Other 9" at bounding box center [114, 80] width 48 height 18
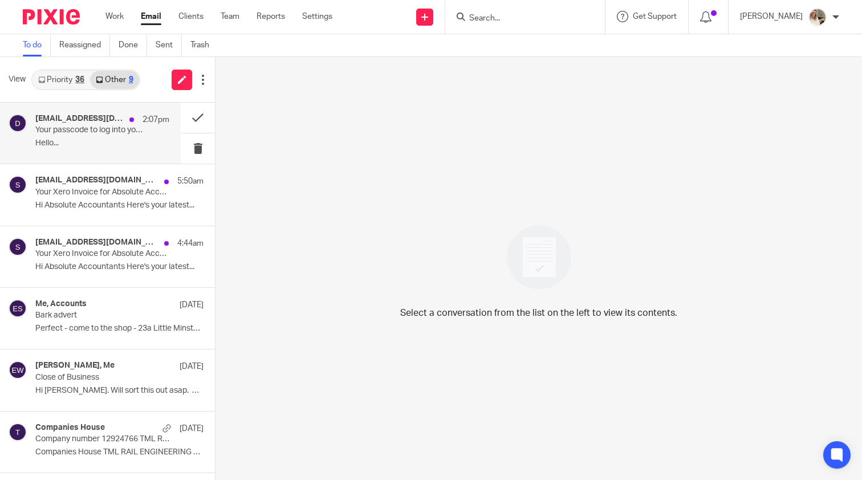
click at [105, 128] on p "Your passcode to log into your Nest account" at bounding box center [88, 130] width 107 height 10
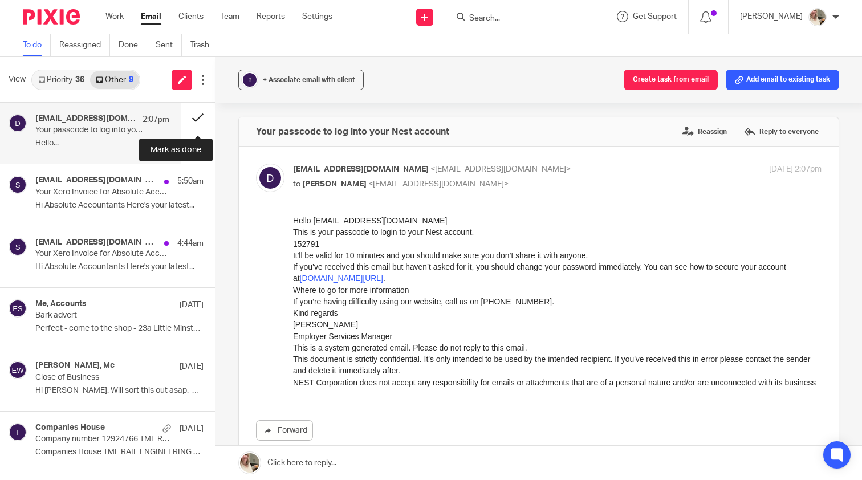
click at [189, 116] on button at bounding box center [198, 118] width 34 height 30
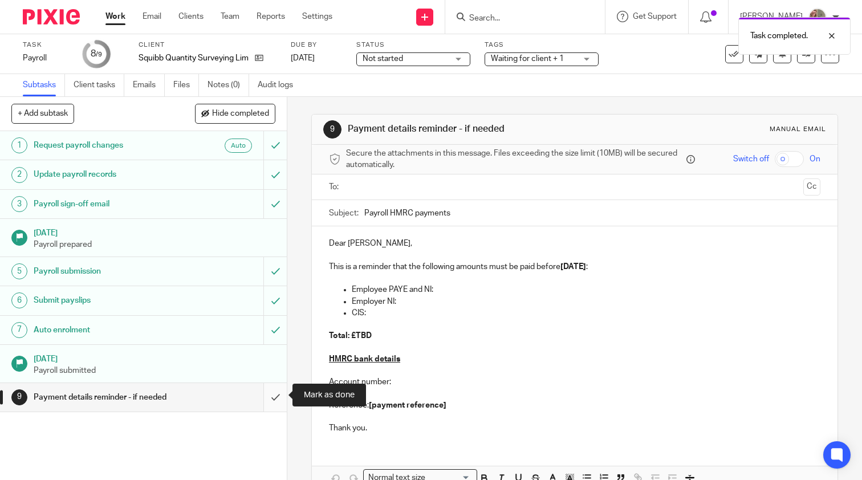
click at [274, 390] on input "submit" at bounding box center [143, 397] width 287 height 28
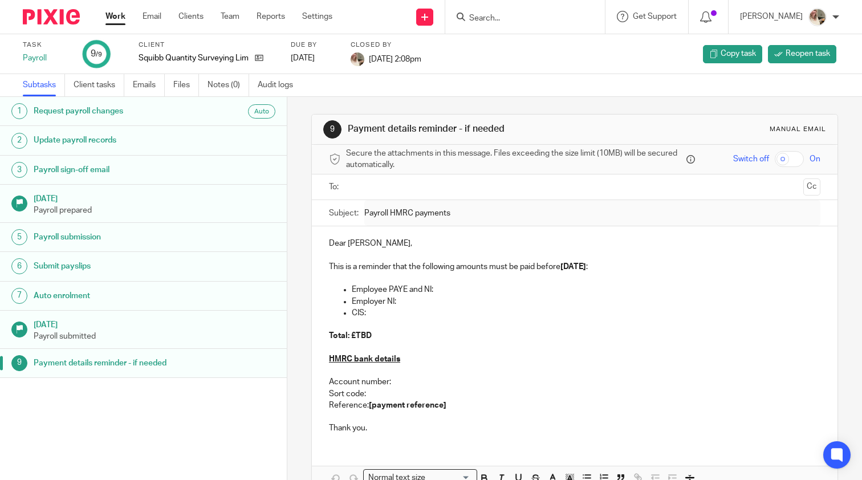
click at [111, 22] on link "Work" at bounding box center [115, 16] width 20 height 11
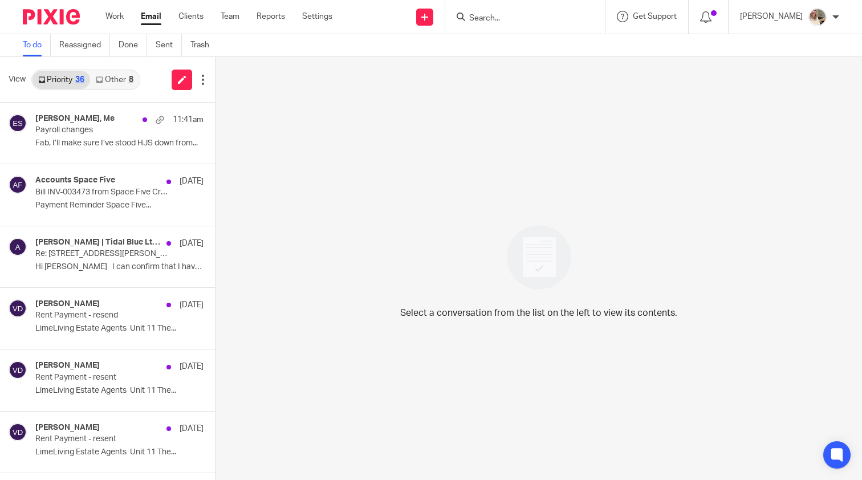
click at [121, 76] on link "Other 8" at bounding box center [114, 80] width 48 height 18
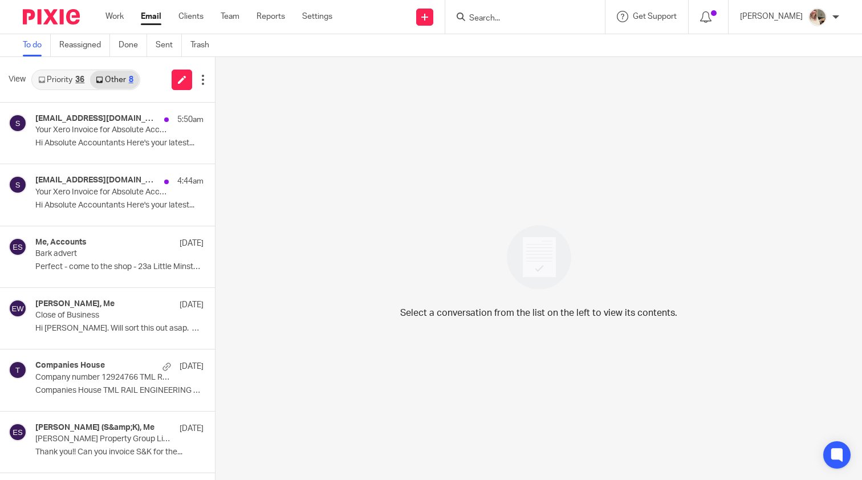
click at [79, 76] on div "36" at bounding box center [79, 80] width 9 height 8
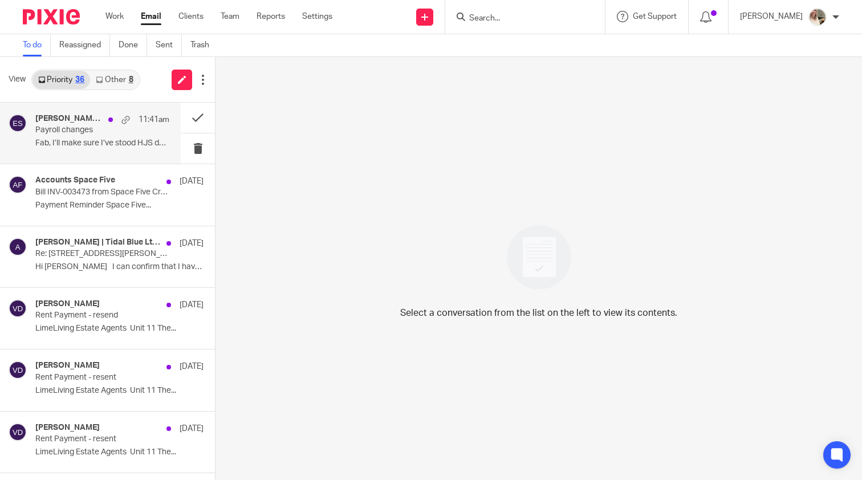
click at [78, 125] on div "Emma Paterson, Me 11:41am" at bounding box center [102, 119] width 134 height 11
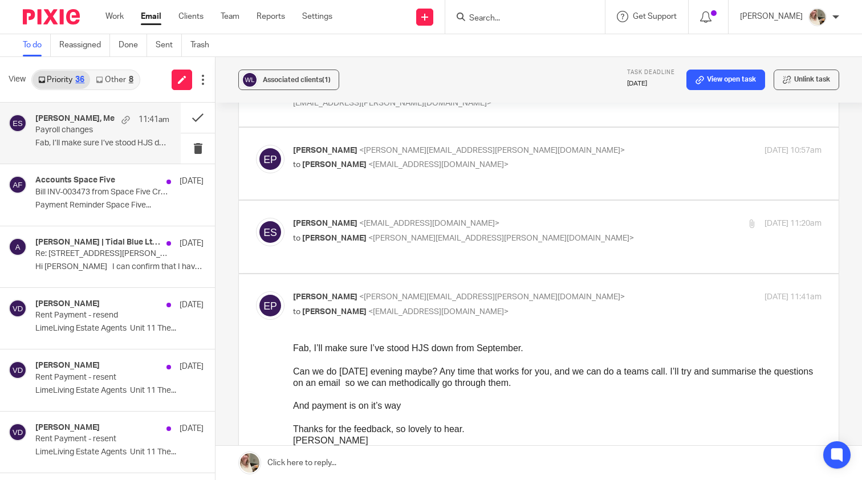
scroll to position [123, 0]
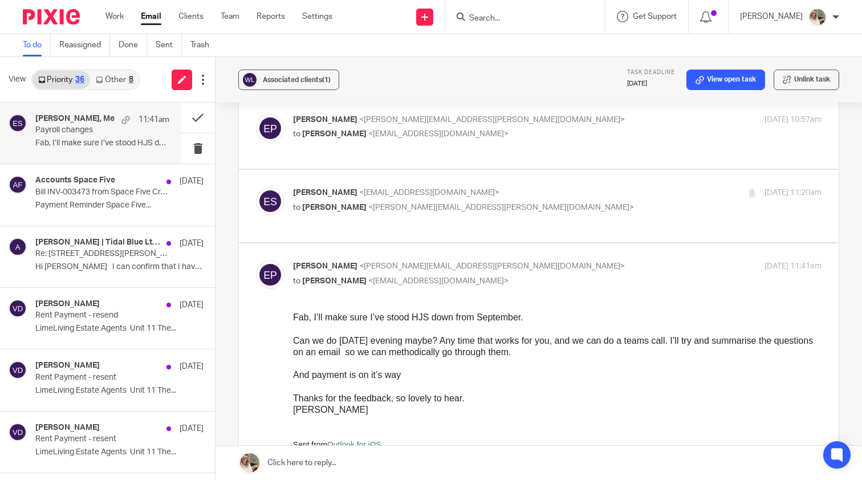
click at [328, 462] on link at bounding box center [538, 463] width 646 height 34
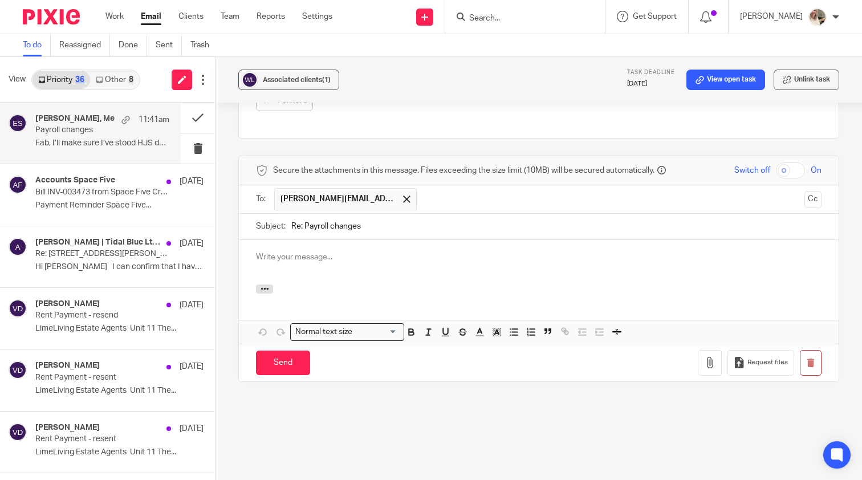
scroll to position [0, 0]
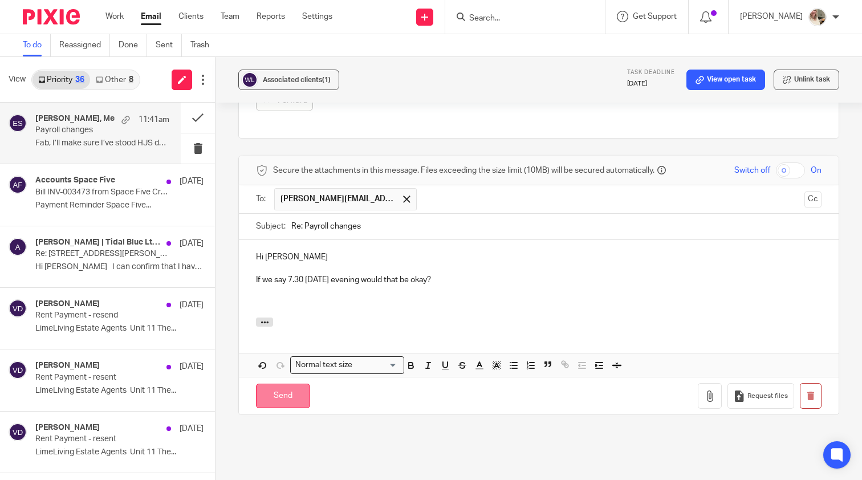
click at [282, 389] on input "Send" at bounding box center [283, 396] width 54 height 25
